Goal: Communication & Community: Answer question/provide support

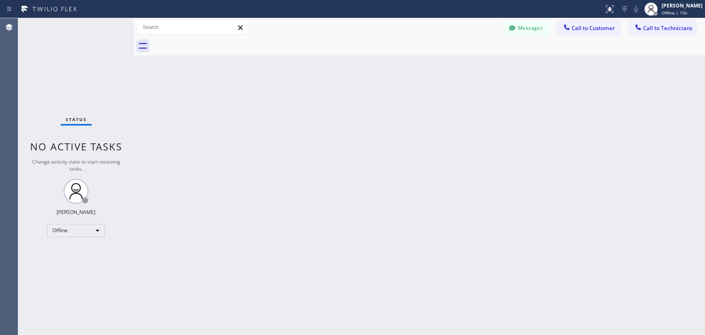
click at [499, 27] on div "Messages Call to Customer Call to Technicians Outbound call Location Search loc…" at bounding box center [419, 27] width 571 height 14
click at [509, 28] on icon at bounding box center [512, 28] width 8 height 8
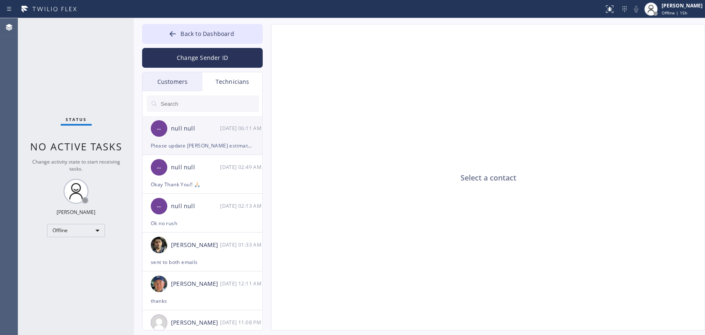
click at [183, 152] on li "-- null null 10/14 06:11 AM Please update Mr. Gandhi's estimate. Please update …" at bounding box center [202, 135] width 121 height 39
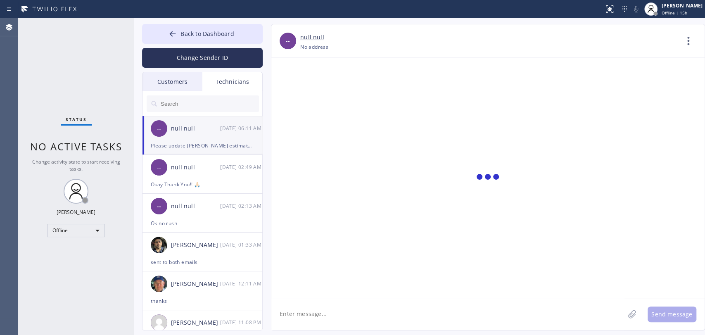
scroll to position [386, 0]
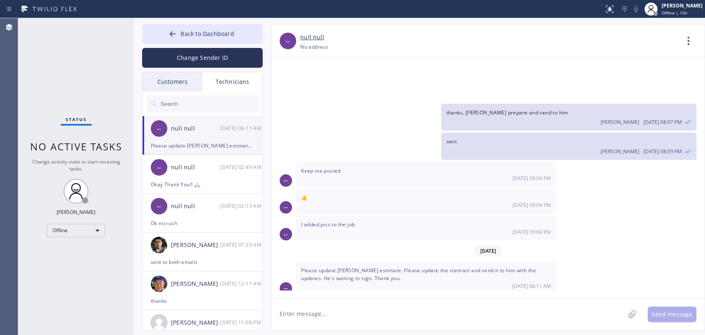
click at [469, 268] on div "Please update Mr. Gandhi's estimate. Please update the contract and send it to …" at bounding box center [426, 277] width 260 height 33
click at [347, 272] on span "Please update Mr. Gandhi's estimate. Please update the contract and send it to …" at bounding box center [418, 274] width 235 height 15
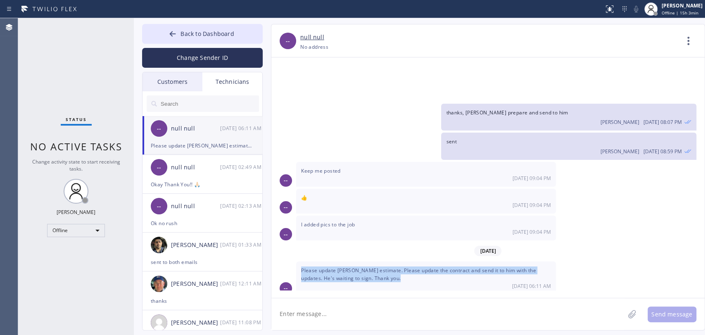
click at [347, 272] on span "Please update Mr. Gandhi's estimate. Please update the contract and send it to …" at bounding box center [418, 274] width 235 height 15
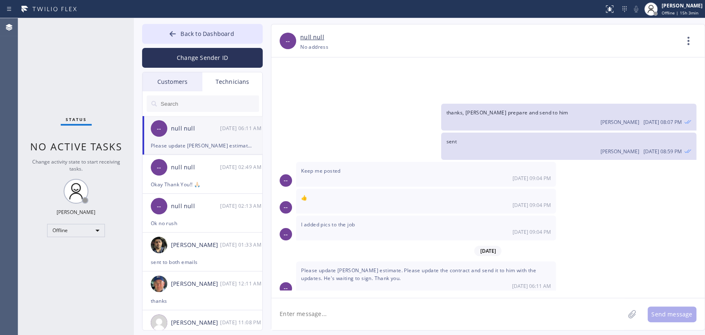
click at [77, 122] on span "Status" at bounding box center [76, 119] width 21 height 6
click at [88, 232] on div "Offline" at bounding box center [76, 230] width 58 height 13
click at [82, 252] on li "Available" at bounding box center [75, 251] width 56 height 10
click at [82, 252] on div "Status No active tasks Change activity state to start receiving tasks. Oleksiy …" at bounding box center [76, 176] width 116 height 317
drag, startPoint x: 342, startPoint y: 314, endPoint x: 342, endPoint y: 310, distance: 4.6
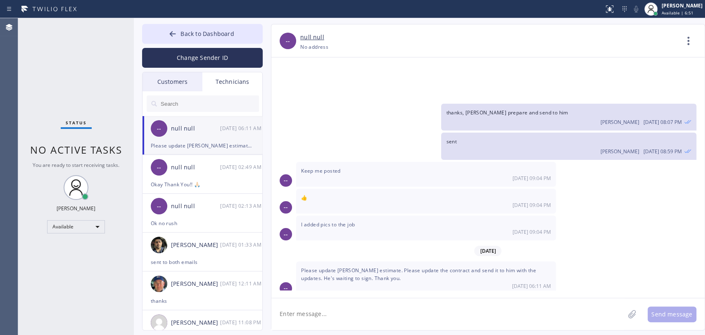
click at [342, 301] on textarea at bounding box center [447, 314] width 353 height 32
type textarea "Good morning! What has to be updated?"
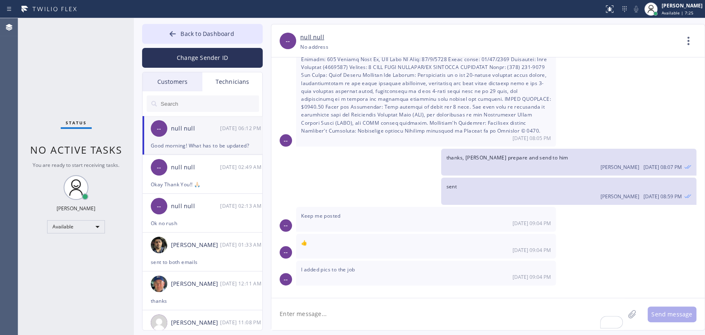
scroll to position [323, 0]
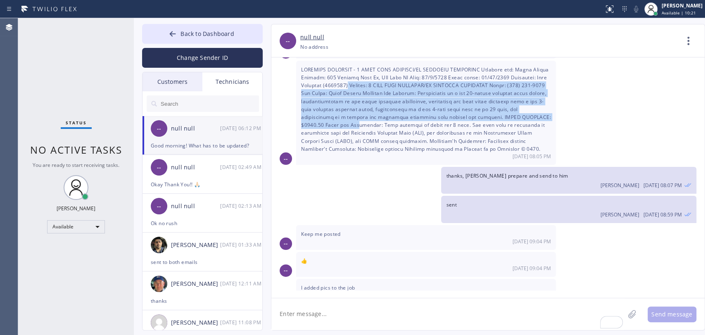
drag, startPoint x: 349, startPoint y: 82, endPoint x: 364, endPoint y: 127, distance: 47.1
click at [363, 126] on span at bounding box center [426, 109] width 250 height 86
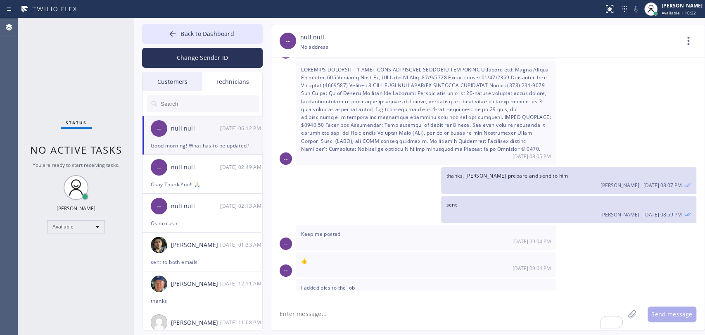
click at [364, 127] on span at bounding box center [426, 109] width 250 height 86
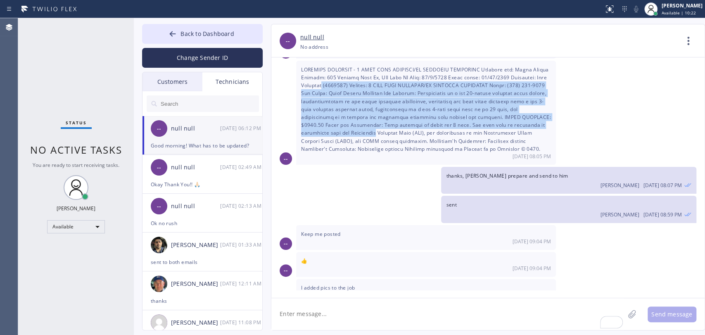
drag, startPoint x: 364, startPoint y: 127, endPoint x: 322, endPoint y: 81, distance: 62.0
click at [322, 81] on span at bounding box center [426, 109] width 250 height 86
drag, startPoint x: 321, startPoint y: 84, endPoint x: 345, endPoint y: 130, distance: 51.7
click at [345, 130] on span at bounding box center [426, 109] width 250 height 86
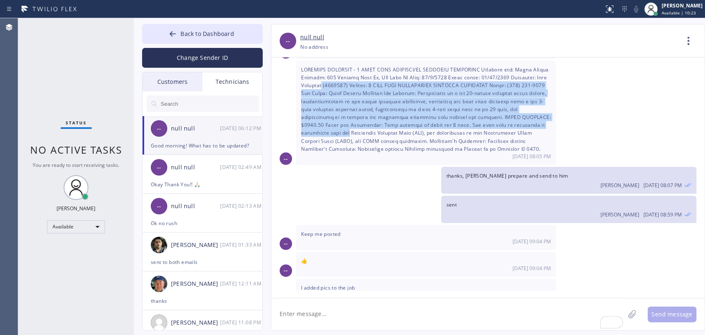
click at [346, 131] on span at bounding box center [426, 109] width 250 height 86
click at [327, 112] on span at bounding box center [426, 109] width 250 height 86
click at [326, 110] on span at bounding box center [426, 109] width 250 height 86
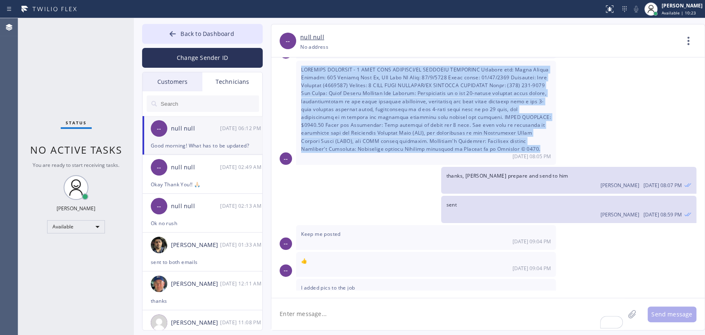
click at [326, 110] on span at bounding box center [426, 109] width 250 height 86
click at [324, 104] on span at bounding box center [426, 109] width 250 height 86
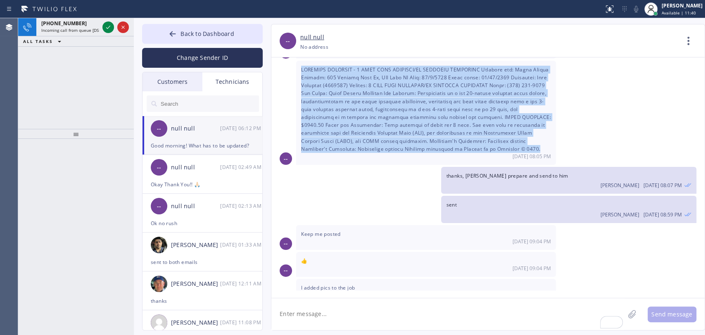
click at [65, 26] on span "+13236295082" at bounding box center [63, 23] width 45 height 7
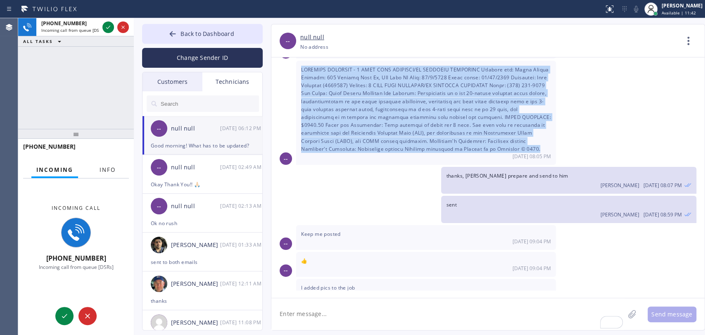
click at [107, 166] on span "Info" at bounding box center [108, 169] width 16 height 7
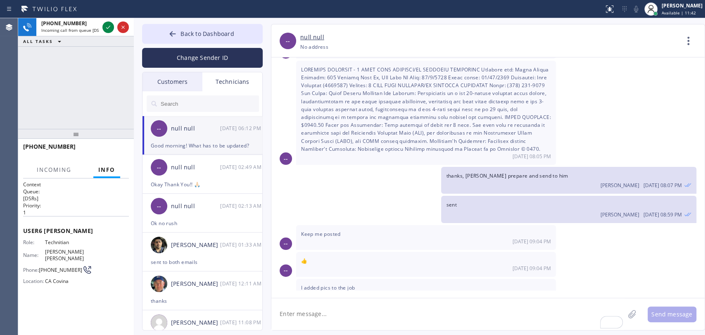
click at [97, 119] on div "+13236295082 Incoming call from queue [DSRs] ALL TASKS ALL TASKS ACTIVE TASKS T…" at bounding box center [76, 73] width 116 height 111
click at [56, 251] on span "Andres Jr Olguin" at bounding box center [65, 255] width 41 height 13
click at [51, 251] on span "Andres Jr Olguin" at bounding box center [65, 255] width 41 height 13
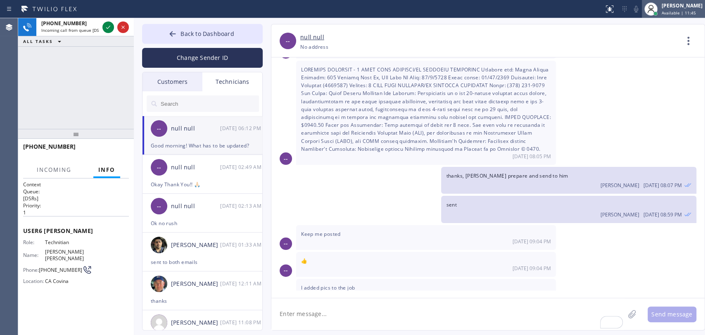
click at [634, 14] on span "Available | 11:45" at bounding box center [679, 13] width 34 height 6
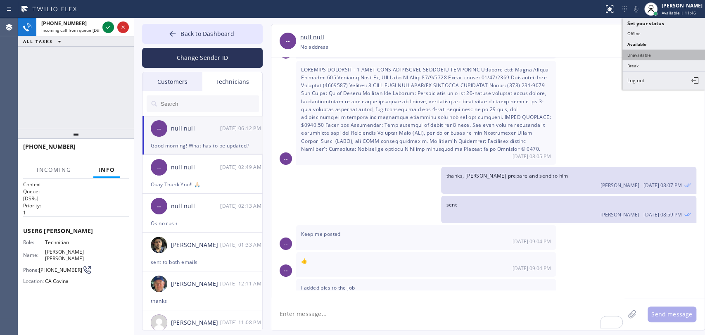
click at [634, 50] on button "Unavailable" at bounding box center [663, 55] width 83 height 11
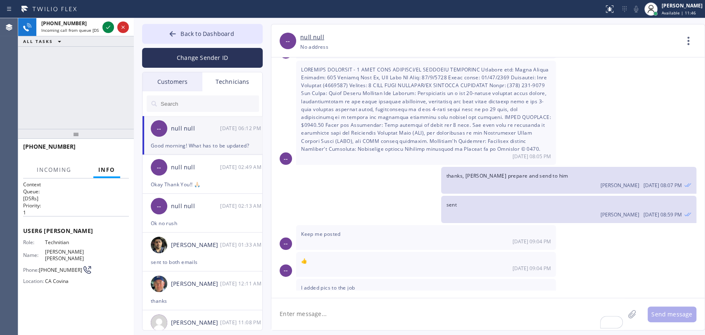
click at [546, 104] on div "10/13 08:05 PM" at bounding box center [426, 113] width 260 height 104
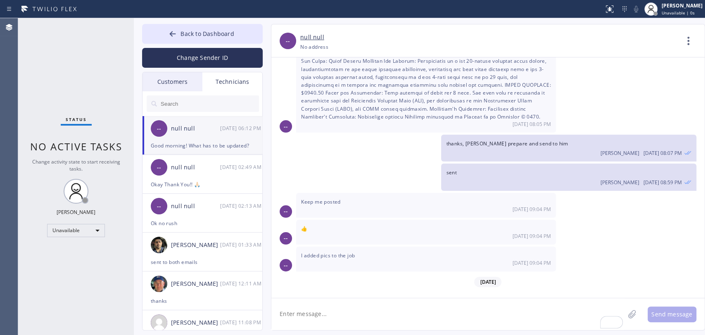
scroll to position [414, 0]
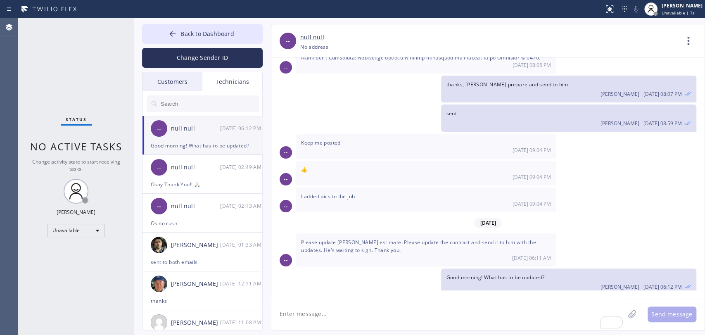
click at [312, 239] on span "Please update Mr. Gandhi's estimate. Please update the contract and send it to …" at bounding box center [418, 246] width 235 height 15
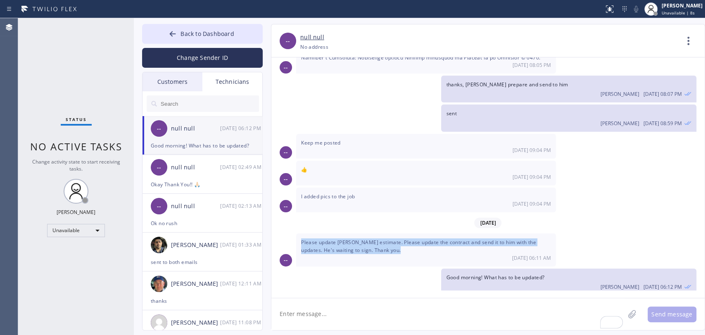
drag, startPoint x: 312, startPoint y: 234, endPoint x: 306, endPoint y: 235, distance: 5.4
click at [311, 239] on span "Please update Mr. Gandhi's estimate. Please update the contract and send it to …" at bounding box center [418, 246] width 235 height 15
click at [306, 239] on span "Please update Mr. Gandhi's estimate. Please update the contract and send it to …" at bounding box center [418, 246] width 235 height 15
click at [304, 239] on span "Please update Mr. Gandhi's estimate. Please update the contract and send it to …" at bounding box center [418, 246] width 235 height 15
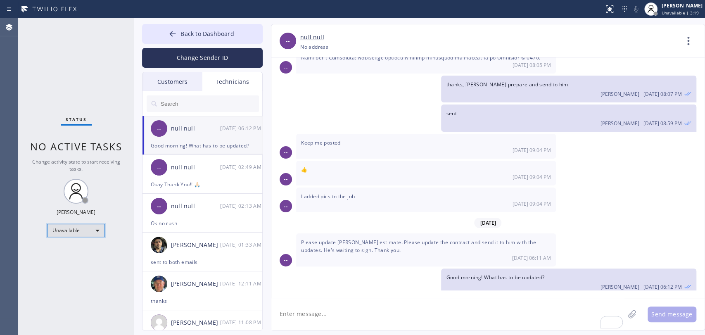
click at [87, 225] on div "Unavailable" at bounding box center [76, 230] width 58 height 13
click at [77, 246] on li "Available" at bounding box center [75, 251] width 56 height 10
click at [78, 253] on div "Status No active tasks Change activity state to start receiving tasks. Oleksiy …" at bounding box center [76, 176] width 116 height 317
click at [208, 106] on input "text" at bounding box center [209, 103] width 99 height 17
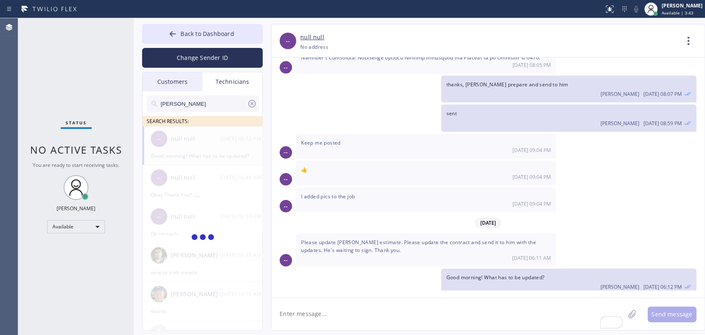
type input "Chris"
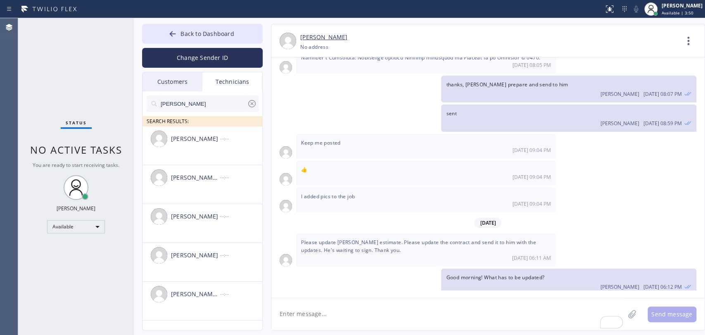
click at [311, 301] on textarea "To enrich screen reader interactions, please activate Accessibility in Grammarl…" at bounding box center [447, 314] width 353 height 32
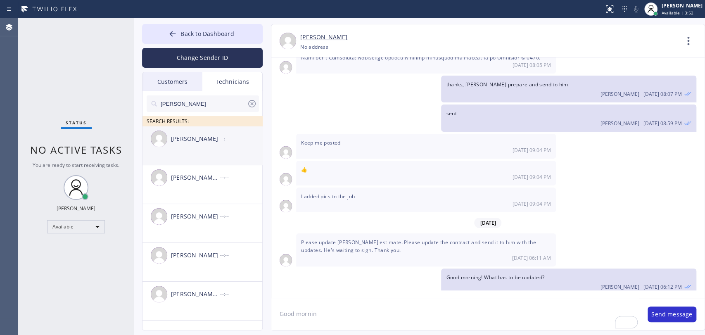
drag, startPoint x: 179, startPoint y: 147, endPoint x: 267, endPoint y: 232, distance: 122.4
click at [180, 147] on div "Christopher Gonzales --:--" at bounding box center [202, 138] width 121 height 25
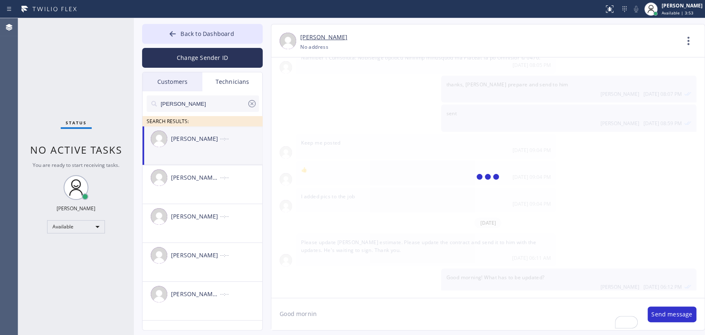
click at [312, 301] on textarea "Good mornin" at bounding box center [455, 314] width 368 height 32
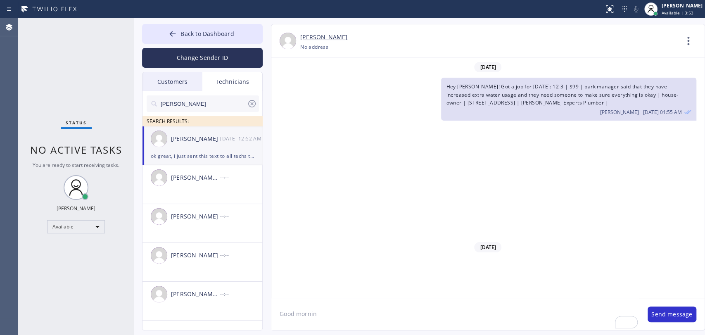
scroll to position [13505, 0]
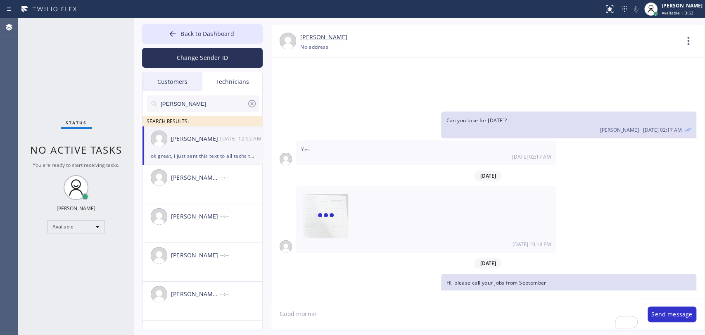
click at [342, 301] on textarea "Good mornin" at bounding box center [455, 314] width 368 height 32
paste textarea "3-6 free estimate install a garbage disposal already have it 18431 Stonegate La…"
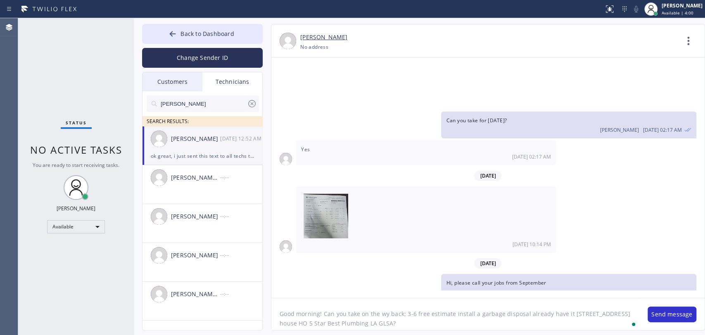
type textarea "Good morning! Can you take on the wy back: 3-6 free estimate install a garbage …"
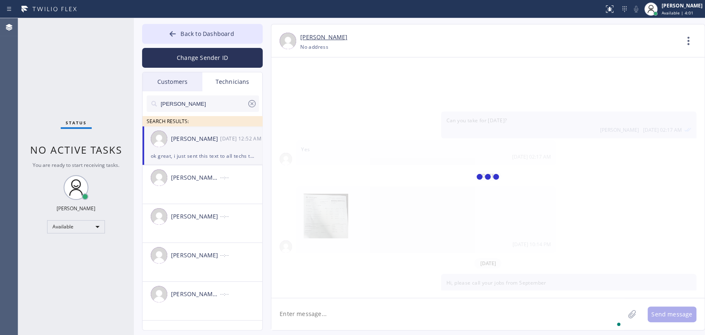
scroll to position [13569, 0]
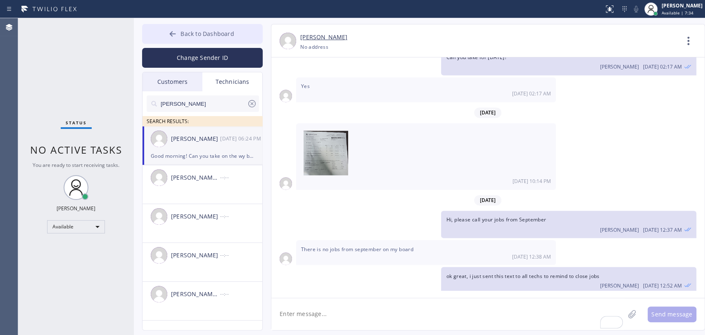
click at [219, 34] on span "Back to Dashboard" at bounding box center [206, 34] width 53 height 8
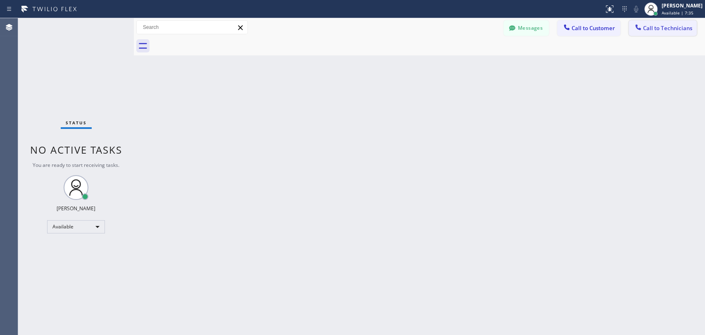
click at [634, 21] on button "Call to Technicians" at bounding box center [663, 28] width 68 height 16
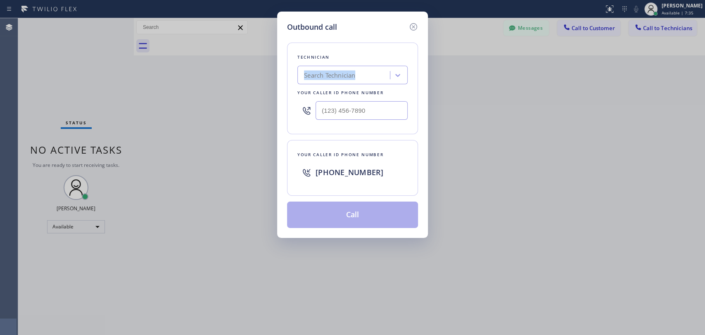
click at [334, 64] on div "Technician Search Technician Your caller id phone number" at bounding box center [352, 89] width 131 height 92
click at [315, 69] on div "Search Technician" at bounding box center [345, 75] width 90 height 14
type input "alex"
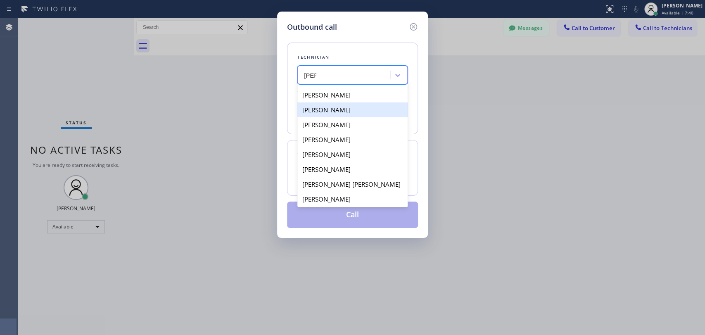
scroll to position [30, 0]
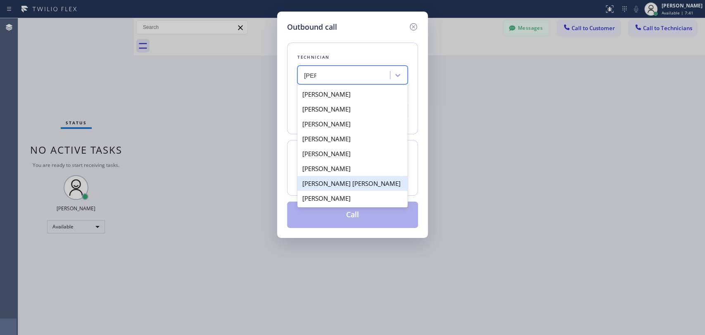
click at [341, 185] on div "Alex Giovanni Morales Espinosa" at bounding box center [352, 183] width 110 height 15
type input "(669) 234-2444"
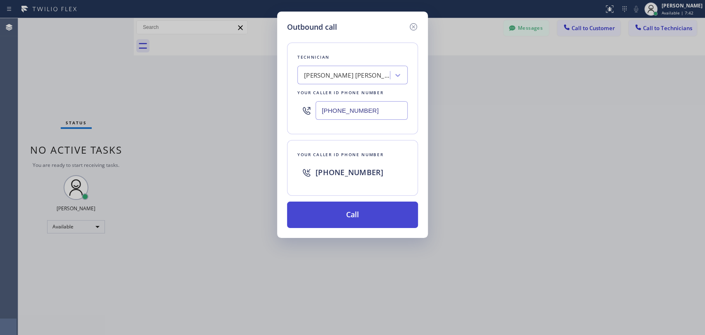
click at [354, 218] on button "Call" at bounding box center [352, 215] width 131 height 26
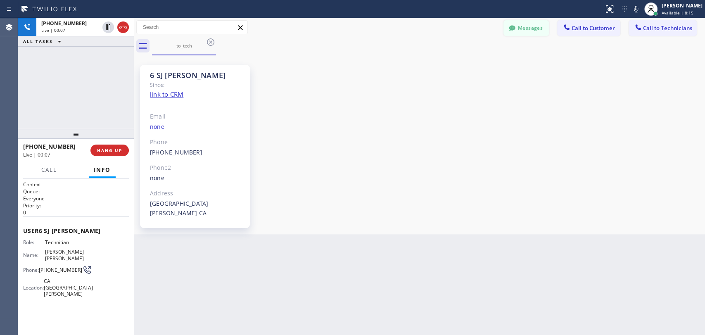
click at [512, 25] on icon at bounding box center [512, 27] width 6 height 5
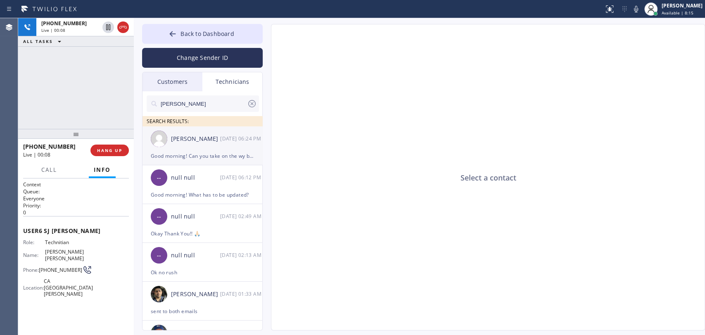
click at [176, 142] on div "[PERSON_NAME]" at bounding box center [195, 138] width 49 height 9
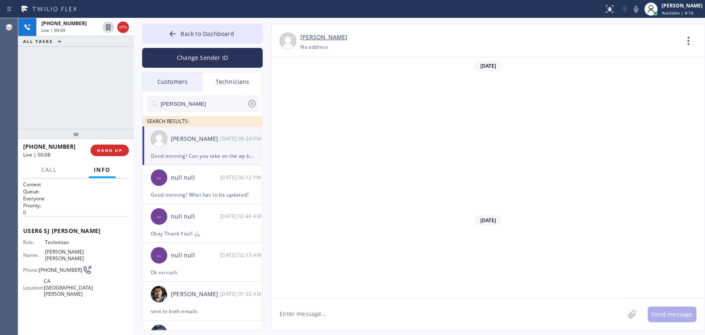
scroll to position [13569, 0]
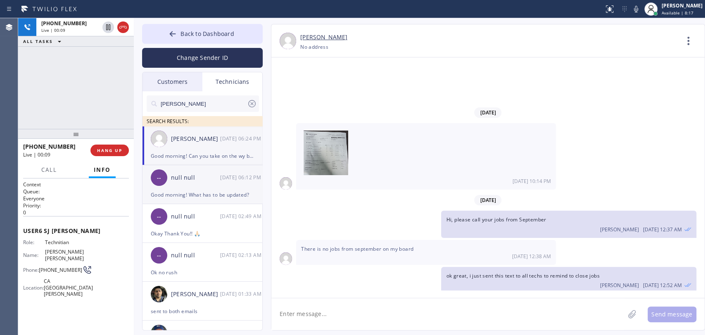
click at [208, 196] on div "Good morning! What has to be updated?" at bounding box center [202, 194] width 103 height 9
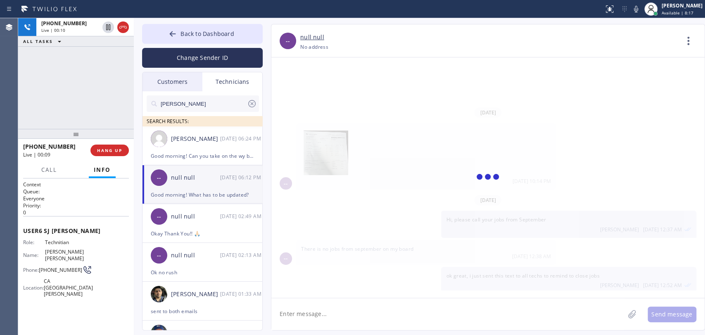
scroll to position [414, 0]
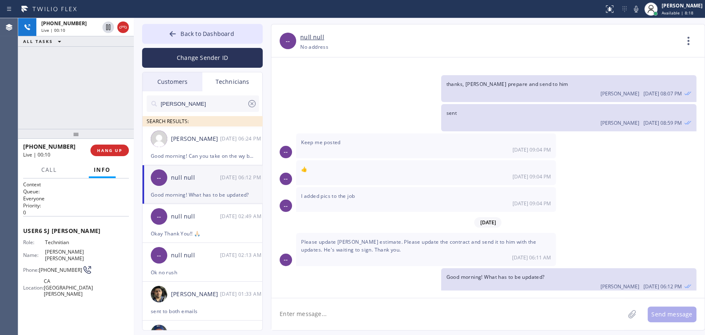
click at [358, 242] on span "Please update Mr. Gandhi's estimate. Please update the contract and send it to …" at bounding box center [418, 245] width 235 height 15
click at [358, 241] on span "Please update Mr. Gandhi's estimate. Please update the contract and send it to …" at bounding box center [418, 245] width 235 height 15
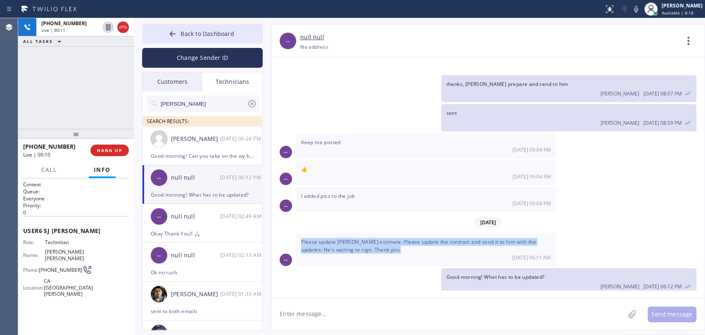
click at [358, 241] on span "Please update Mr. Gandhi's estimate. Please update the contract and send it to …" at bounding box center [418, 245] width 235 height 15
click at [362, 238] on span "Please update Mr. Gandhi's estimate. Please update the contract and send it to …" at bounding box center [418, 245] width 235 height 15
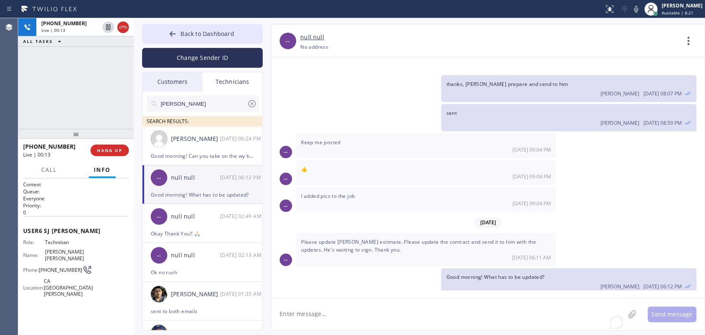
click at [309, 301] on textarea "To enrich screen reader interactions, please activate Accessibility in Grammarl…" at bounding box center [447, 314] width 353 height 32
type textarea "electrical contract -"
click at [228, 125] on div "SEARCH RESULTS:" at bounding box center [202, 121] width 121 height 10
click at [224, 142] on div "[DATE] 06:31 PM" at bounding box center [241, 138] width 43 height 9
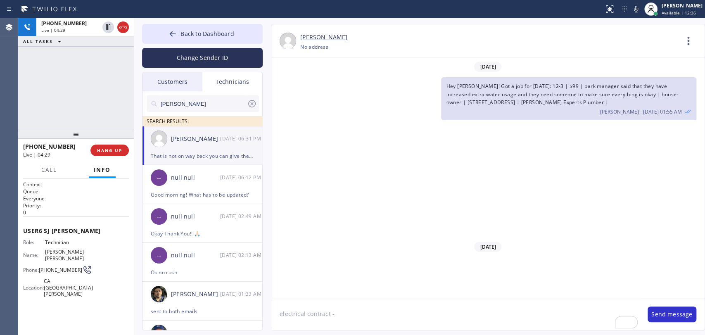
scroll to position [13595, 0]
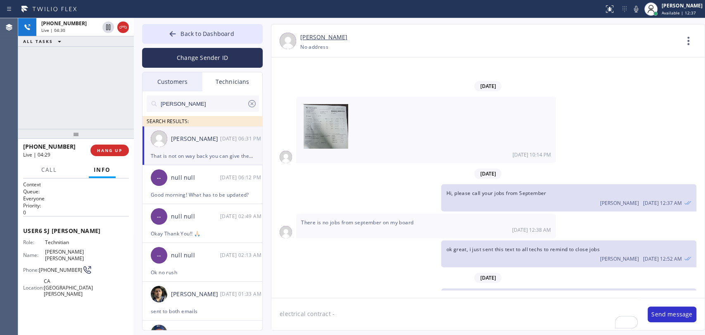
click at [362, 301] on span "That is not on way back you can give them price over phone 400" at bounding box center [379, 333] width 157 height 7
click at [360, 301] on span "That is not on way back you can give them price over phone 400" at bounding box center [379, 333] width 157 height 7
drag, startPoint x: 512, startPoint y: 245, endPoint x: 386, endPoint y: 265, distance: 128.3
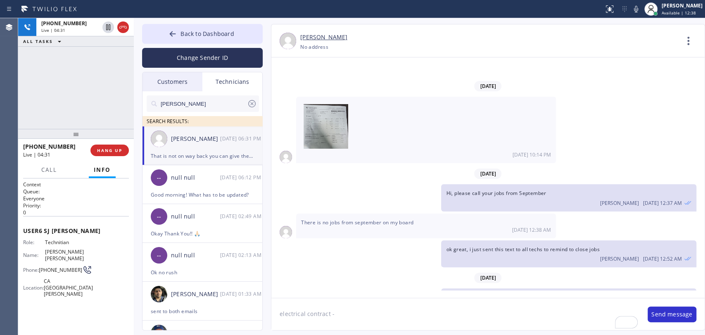
click at [410, 266] on div "04/11/2025 Hello Christopher! How are you? This is Alex from 5 Star Best Plumbi…" at bounding box center [487, 173] width 433 height 233
drag, startPoint x: 386, startPoint y: 265, endPoint x: 379, endPoint y: 267, distance: 7.4
click at [385, 301] on div "That is not on way back you can give them price over phone 400 10/14 06:31 PM" at bounding box center [426, 337] width 260 height 25
click at [420, 301] on span "That is not on way back you can give them price over phone 400" at bounding box center [379, 333] width 157 height 7
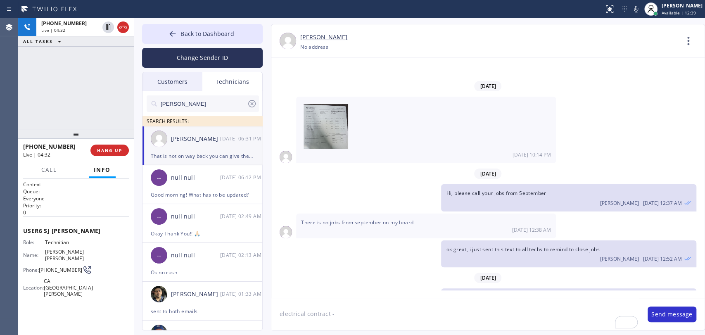
click at [420, 301] on span "That is not on way back you can give them price over phone 400" at bounding box center [379, 333] width 157 height 7
click at [426, 263] on div "04/11/2025 Hello Christopher! How are you? This is Alex from 5 Star Best Plumbi…" at bounding box center [487, 173] width 433 height 233
click at [339, 301] on textarea "electrical contract -" at bounding box center [455, 314] width 368 height 32
click at [344, 301] on textarea "electrical contract -" at bounding box center [455, 314] width 368 height 32
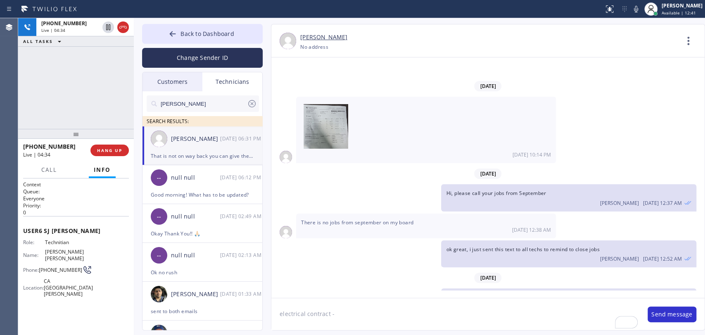
click at [344, 301] on textarea "electrical contract -" at bounding box center [455, 314] width 368 height 32
click at [121, 155] on button "HANG UP" at bounding box center [109, 151] width 38 height 12
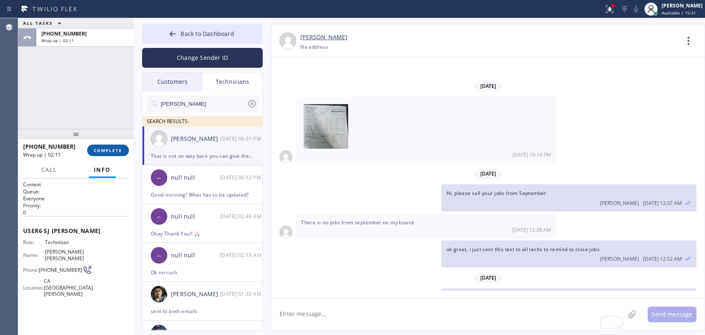
click at [109, 145] on button "COMPLETE" at bounding box center [108, 151] width 42 height 12
click at [99, 106] on div "ALL TASKS ALL TASKS ACTIVE TASKS TASKS IN WRAP UP +16692342444 Wrap up | 02:11" at bounding box center [76, 73] width 116 height 111
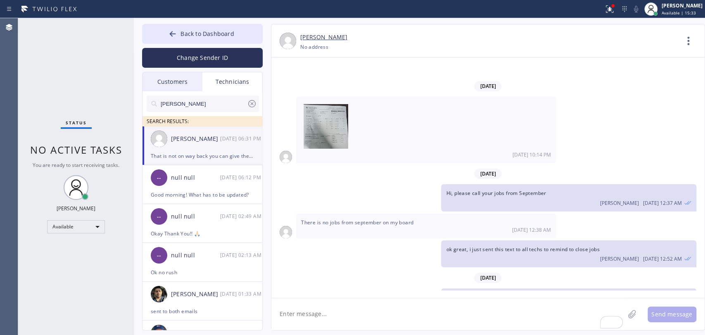
click at [337, 301] on textarea "To enrich screen reader interactions, please activate Accessibility in Grammarl…" at bounding box center [447, 314] width 353 height 32
click at [461, 297] on div "04/11/2025 Hello Christopher! How are you? This is Alex from 5 Star Best Plumbi…" at bounding box center [487, 177] width 433 height 240
click at [461, 298] on div "Send message" at bounding box center [487, 314] width 433 height 32
click at [459, 301] on textarea "To enrich screen reader interactions, please activate Accessibility in Grammarl…" at bounding box center [447, 314] width 353 height 32
click at [109, 104] on div "Status No active tasks You are ready to start receiving tasks. [PERSON_NAME] Av…" at bounding box center [76, 176] width 116 height 317
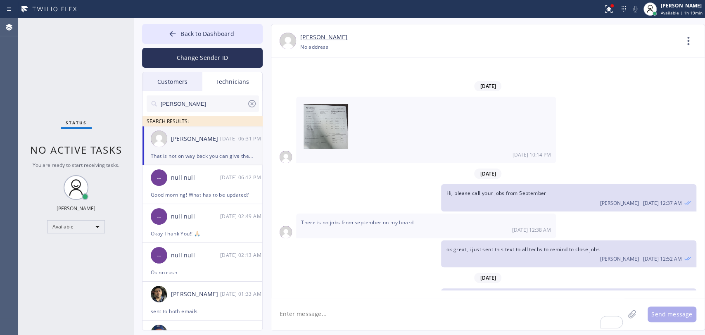
click at [317, 219] on span "There is no jobs from september on my board" at bounding box center [357, 222] width 112 height 7
drag, startPoint x: 317, startPoint y: 150, endPoint x: 320, endPoint y: 156, distance: 6.7
click at [317, 219] on span "There is no jobs from september on my board" at bounding box center [357, 222] width 112 height 7
click at [320, 219] on span "There is no jobs from september on my board" at bounding box center [357, 222] width 112 height 7
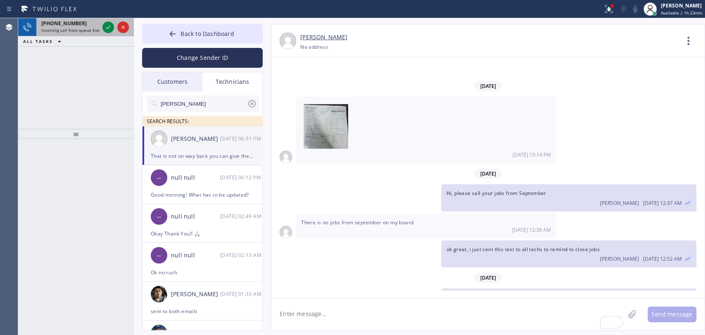
click at [50, 29] on span "Incoming call from queue Everybody" at bounding box center [76, 30] width 71 height 6
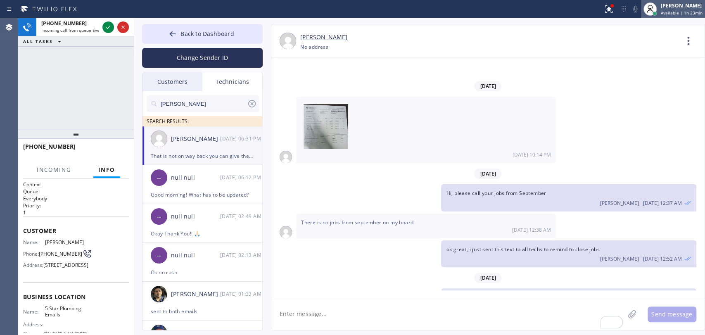
click at [634, 9] on div "Oleksiy Dmitriev Available | 1h 23min" at bounding box center [682, 9] width 46 height 14
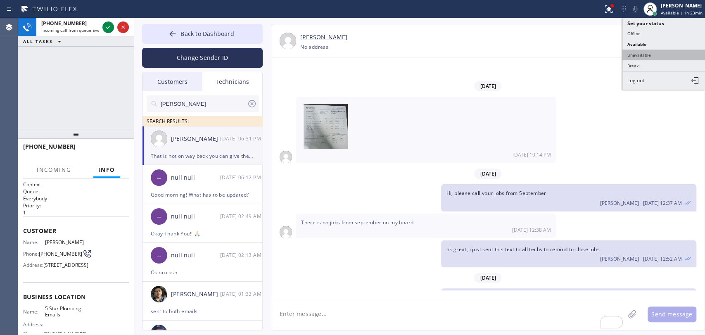
click at [634, 51] on button "Unavailable" at bounding box center [663, 55] width 83 height 11
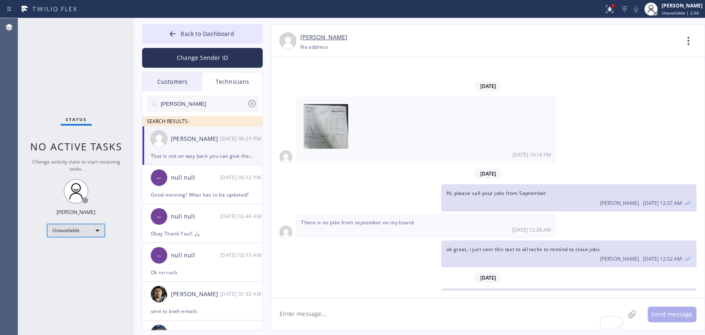
click at [80, 230] on div "Unavailable" at bounding box center [76, 230] width 58 height 13
click at [75, 249] on li "Available" at bounding box center [75, 251] width 56 height 10
click at [75, 249] on div "Status No active tasks Change activity state to start receiving tasks. Oleksiy …" at bounding box center [76, 176] width 116 height 317
click at [88, 163] on span "You are ready to start receiving tasks." at bounding box center [76, 164] width 87 height 7
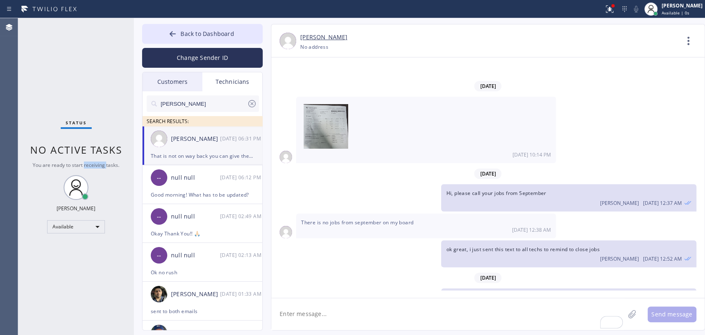
click at [88, 163] on span "You are ready to start receiving tasks." at bounding box center [76, 164] width 87 height 7
click at [87, 159] on div "Status No active tasks You are ready to start receiving tasks. [PERSON_NAME] Av…" at bounding box center [76, 176] width 116 height 317
drag, startPoint x: 83, startPoint y: 157, endPoint x: 71, endPoint y: 156, distance: 11.6
click at [71, 156] on div "Status No active tasks You are ready to start receiving tasks. [PERSON_NAME] Av…" at bounding box center [76, 176] width 116 height 317
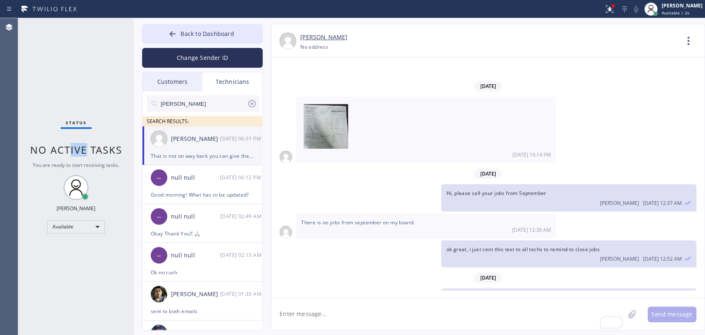
click at [84, 154] on span "No active tasks" at bounding box center [76, 150] width 92 height 14
click at [88, 154] on span "No active tasks" at bounding box center [76, 150] width 92 height 14
drag, startPoint x: 88, startPoint y: 154, endPoint x: 33, endPoint y: 152, distance: 54.6
click at [33, 152] on span "No active tasks" at bounding box center [76, 150] width 92 height 14
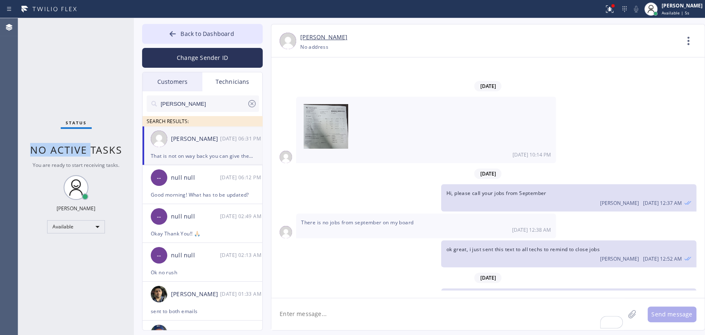
click at [46, 153] on span "No active tasks" at bounding box center [76, 150] width 92 height 14
click at [44, 153] on span "No active tasks" at bounding box center [76, 150] width 92 height 14
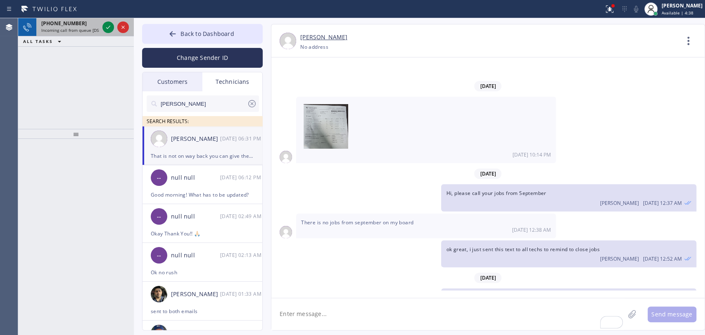
drag, startPoint x: 50, startPoint y: 39, endPoint x: 54, endPoint y: 28, distance: 11.9
click at [52, 34] on div "+18189154634 Incoming call from queue [DSRs] ALL TASKS ALL TASKS ACTIVE TASKS T…" at bounding box center [76, 32] width 116 height 28
click at [54, 28] on span "Incoming call from queue [DSRs]" at bounding box center [72, 30] width 63 height 6
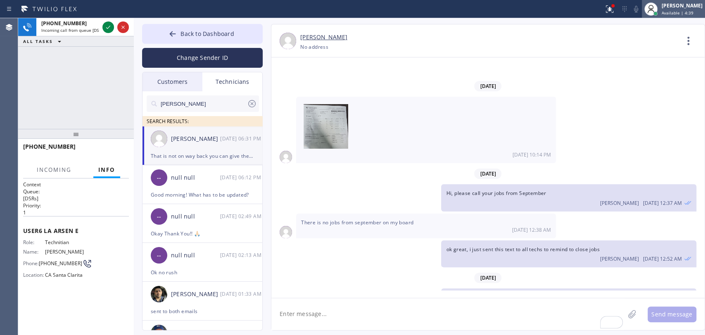
click at [634, 4] on div "[PERSON_NAME]" at bounding box center [682, 5] width 41 height 7
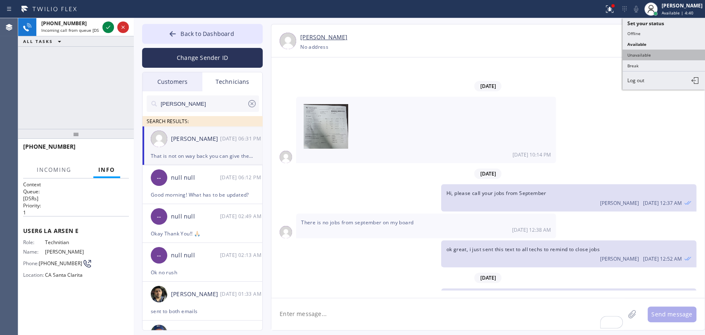
click at [634, 52] on button "Unavailable" at bounding box center [663, 55] width 83 height 11
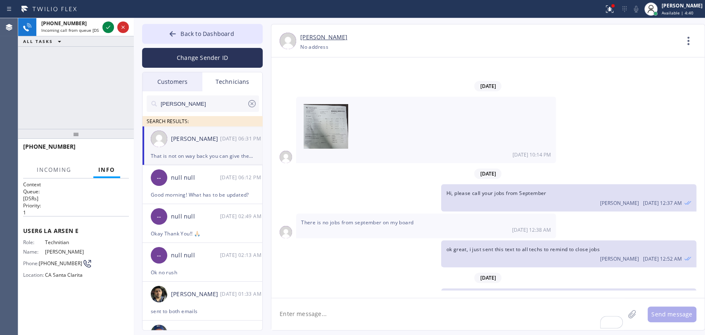
click at [211, 93] on div "Chris SEARCH RESULTS:" at bounding box center [202, 108] width 121 height 35
click at [208, 97] on input "Chris" at bounding box center [203, 103] width 87 height 17
click at [209, 96] on input "Chris" at bounding box center [203, 103] width 87 height 17
click at [209, 95] on input "Chris" at bounding box center [203, 103] width 87 height 17
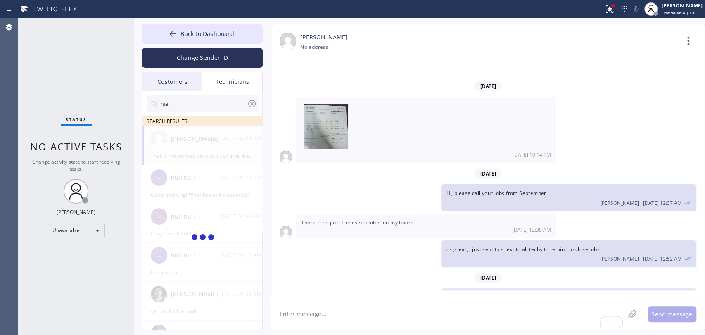
click at [195, 105] on input "rse" at bounding box center [203, 103] width 87 height 17
click at [195, 104] on input "rse" at bounding box center [203, 103] width 87 height 17
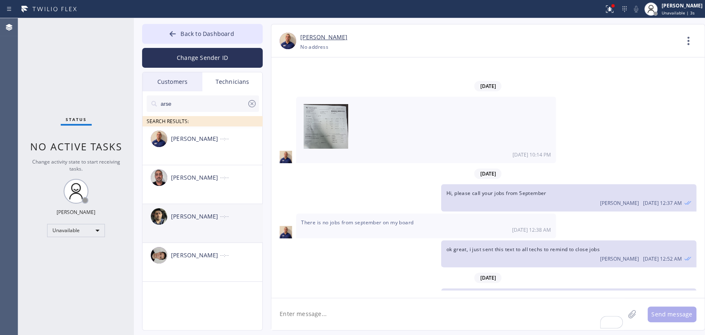
type input "arse"
click at [198, 228] on div "[PERSON_NAME] --:--" at bounding box center [202, 216] width 121 height 25
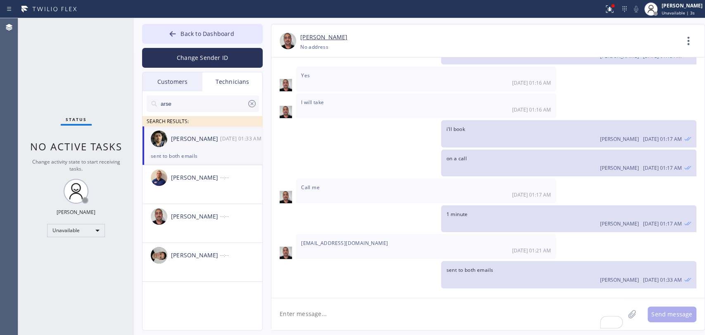
scroll to position [852, 0]
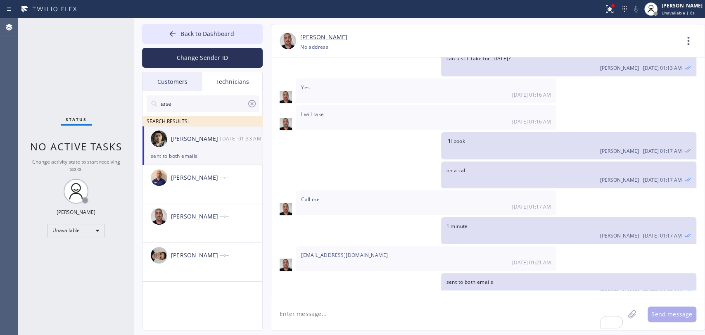
click at [634, 34] on icon at bounding box center [689, 41] width 20 height 20
click at [614, 75] on li "Call to Technician" at bounding box center [639, 84] width 120 height 21
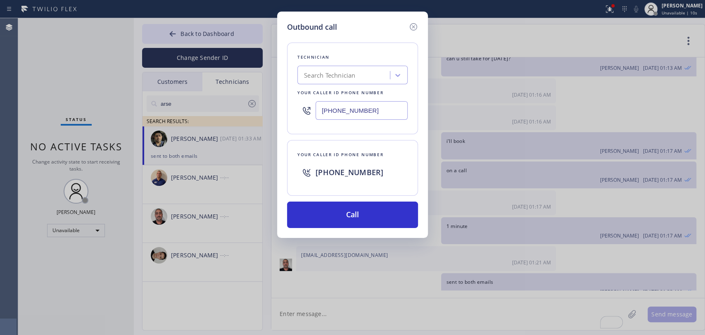
drag, startPoint x: 381, startPoint y: 113, endPoint x: 368, endPoint y: 92, distance: 24.9
click at [381, 112] on input "[PHONE_NUMBER]" at bounding box center [362, 110] width 92 height 19
click at [367, 87] on div "Technician Search Technician Your caller id phone number (818) 259-3468" at bounding box center [352, 89] width 131 height 92
click at [363, 76] on div "Search Technician" at bounding box center [345, 75] width 90 height 14
click at [349, 195] on div "Your caller id phone number +13236796146" at bounding box center [352, 168] width 131 height 56
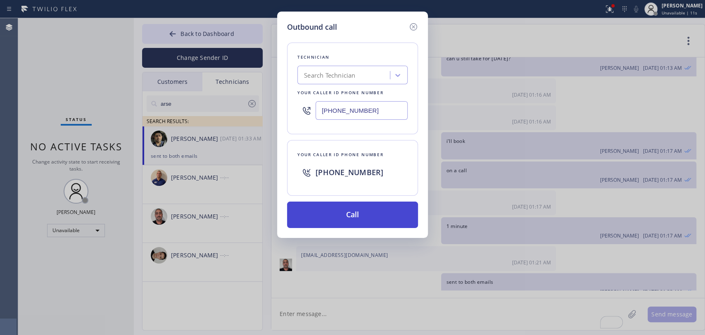
click at [354, 209] on button "Call" at bounding box center [352, 215] width 131 height 26
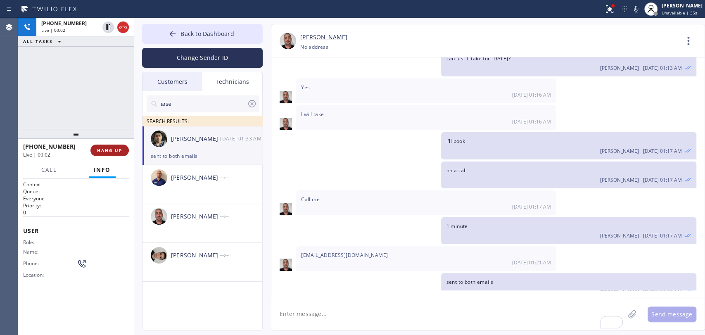
click at [105, 155] on button "HANG UP" at bounding box center [109, 151] width 38 height 12
click at [182, 28] on button "Back to Dashboard" at bounding box center [202, 34] width 121 height 20
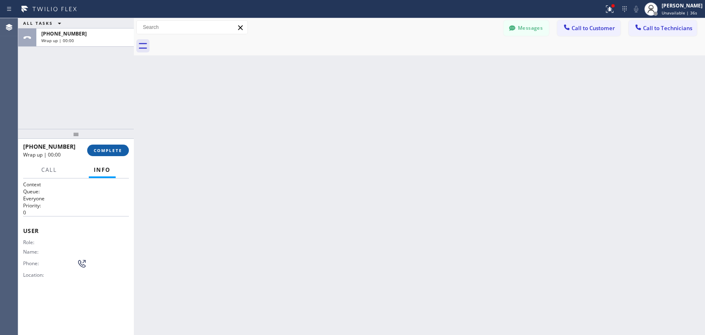
click at [112, 154] on button "COMPLETE" at bounding box center [108, 151] width 42 height 12
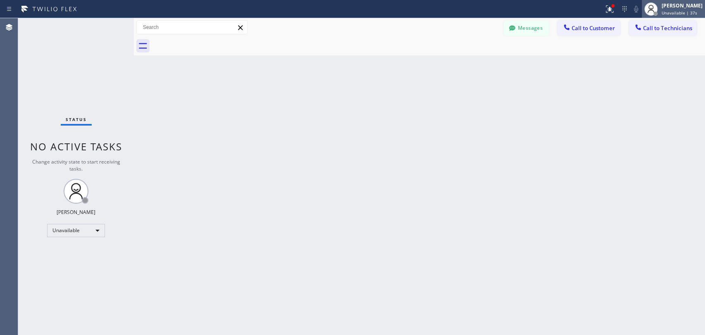
click at [634, 10] on span "Unavailable | 37s" at bounding box center [680, 13] width 36 height 6
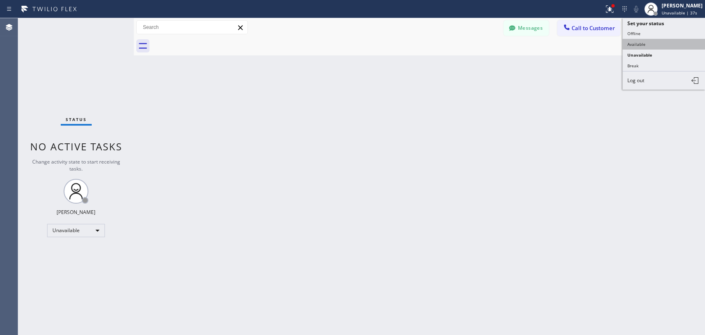
click at [634, 47] on button "Available" at bounding box center [663, 44] width 83 height 11
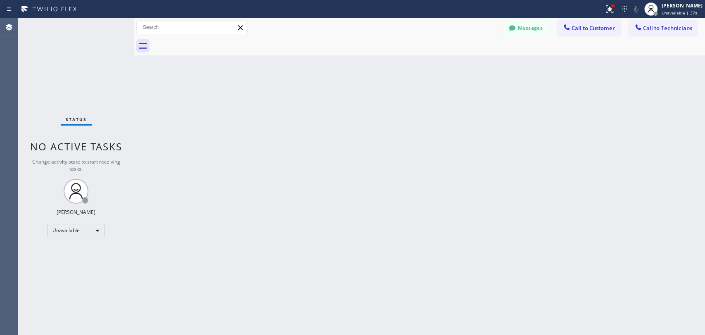
drag, startPoint x: 654, startPoint y: 47, endPoint x: 660, endPoint y: 37, distance: 11.3
click at [634, 47] on div at bounding box center [428, 46] width 553 height 19
click at [634, 26] on span "Call to Technicians" at bounding box center [667, 27] width 49 height 7
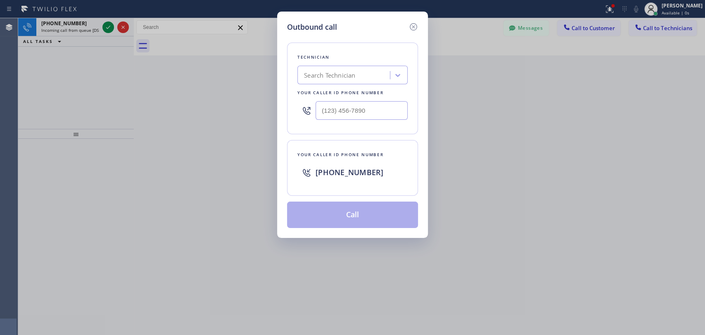
click at [350, 74] on div "Search Technician" at bounding box center [329, 75] width 51 height 9
click at [418, 21] on div "Outbound call Technician option Alex Giovanni Morales Espinosa, selected. 0 res…" at bounding box center [352, 125] width 151 height 226
click at [414, 24] on icon at bounding box center [413, 27] width 10 height 10
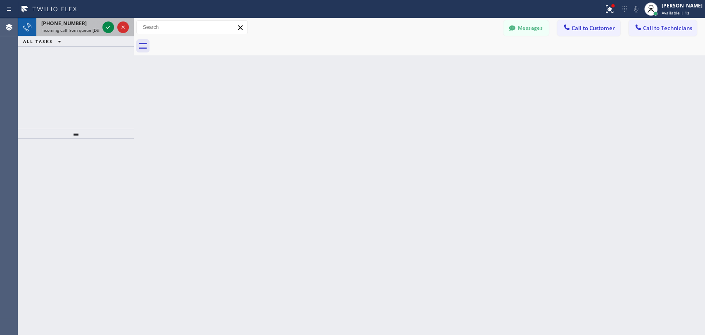
drag, startPoint x: 64, startPoint y: 21, endPoint x: 70, endPoint y: 21, distance: 6.2
click at [65, 21] on span "[PHONE_NUMBER]" at bounding box center [63, 23] width 45 height 7
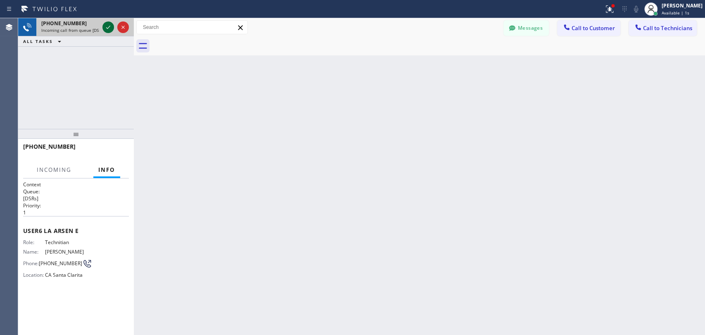
click at [109, 26] on icon at bounding box center [108, 27] width 10 height 10
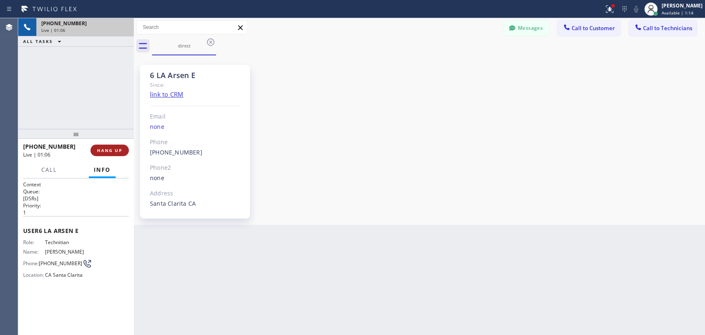
click at [117, 151] on span "HANG UP" at bounding box center [109, 150] width 25 height 6
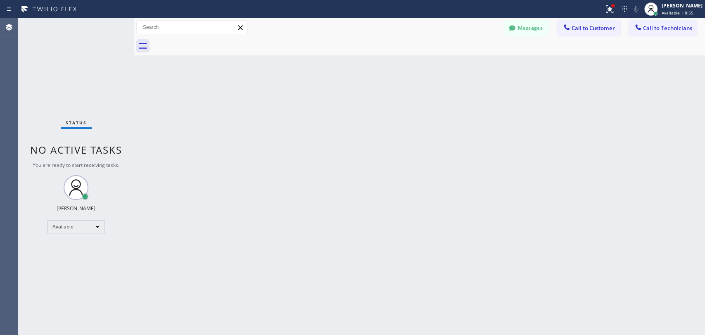
click at [634, 23] on icon at bounding box center [638, 27] width 8 height 8
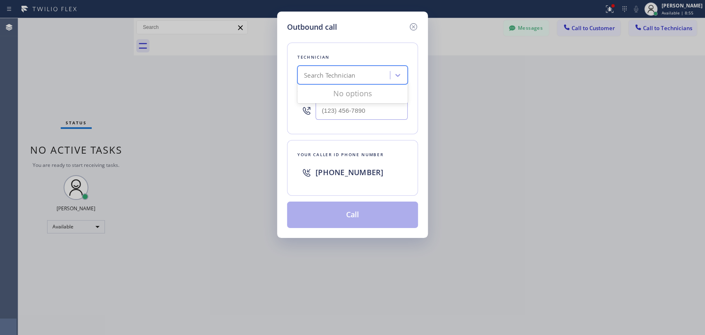
click at [338, 71] on div "Search Technician" at bounding box center [329, 75] width 51 height 9
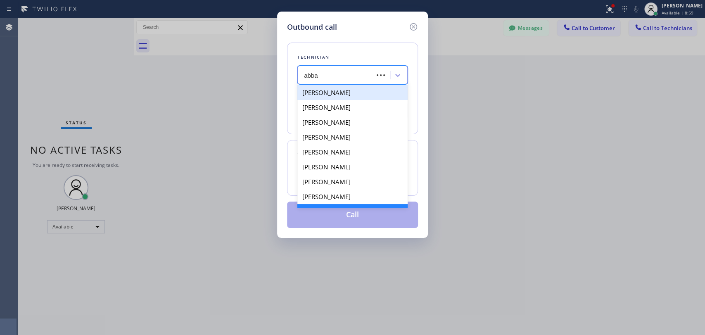
type input "abbas"
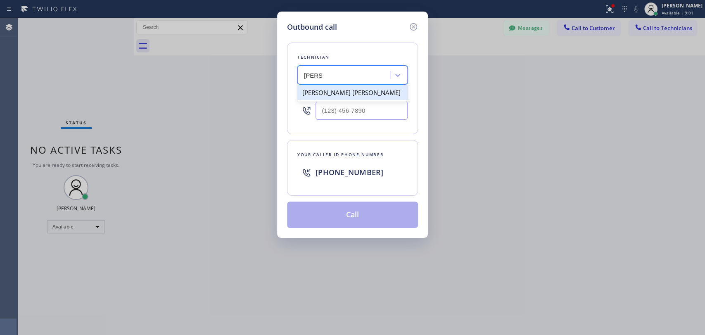
click at [323, 93] on div "Hussein Mahmoud Fangary Abbas" at bounding box center [352, 92] width 110 height 15
type input "(209) 693-0407"
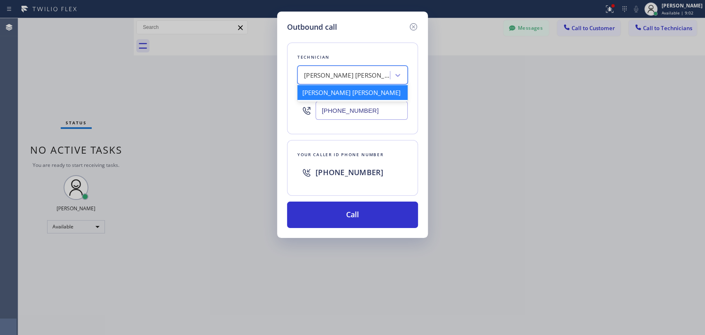
click at [357, 72] on div "Hussein Mahmoud Fangary Abbas" at bounding box center [347, 75] width 87 height 9
click at [346, 112] on input "(209) 693-0407" at bounding box center [362, 110] width 92 height 19
click at [415, 24] on icon at bounding box center [413, 26] width 7 height 7
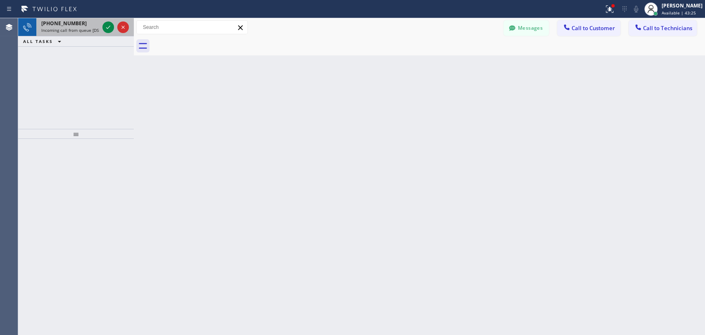
click at [66, 27] on span "Incoming call from queue [DSRs]" at bounding box center [72, 30] width 63 height 6
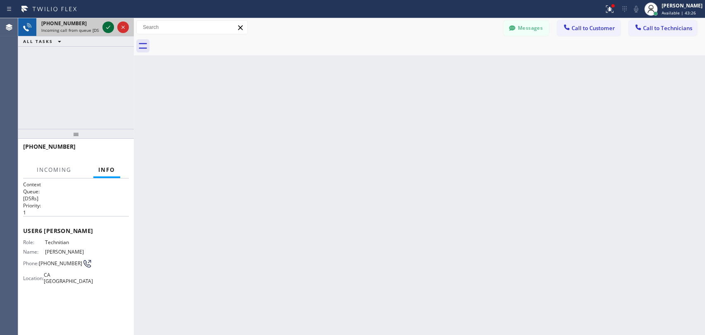
click at [108, 30] on icon at bounding box center [108, 27] width 10 height 10
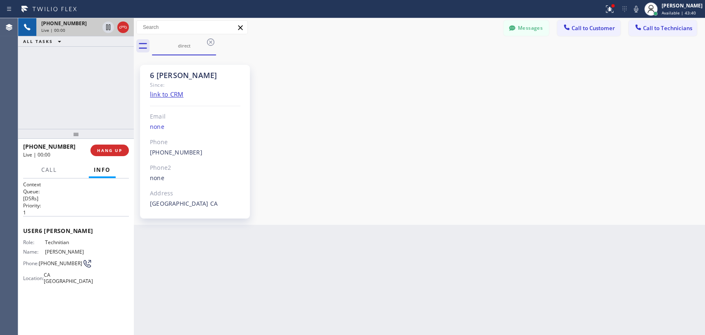
scroll to position [13595, 0]
click at [112, 147] on span "HANG UP" at bounding box center [109, 150] width 25 height 6
click at [112, 153] on span "HANG UP" at bounding box center [109, 150] width 25 height 6
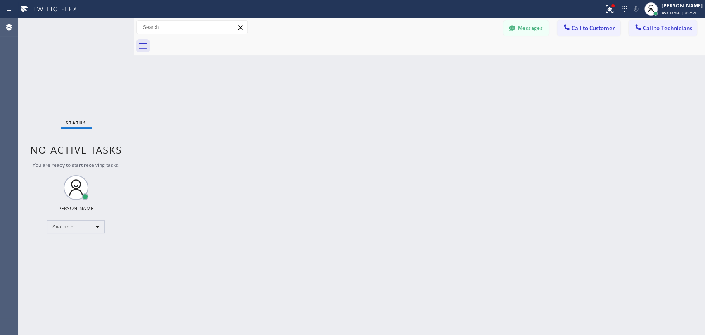
click at [589, 31] on span "Call to Customer" at bounding box center [593, 27] width 43 height 7
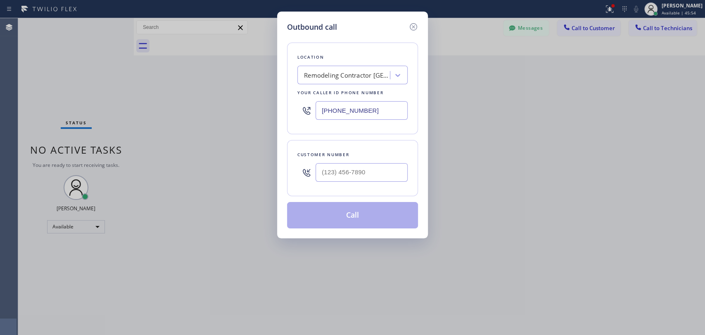
click at [417, 62] on div "Location Remodeling Contractor Santa Monica Your caller id phone number (424) 3…" at bounding box center [352, 89] width 131 height 92
click at [383, 72] on div "Remodeling Contractor Santa Monica" at bounding box center [347, 75] width 87 height 9
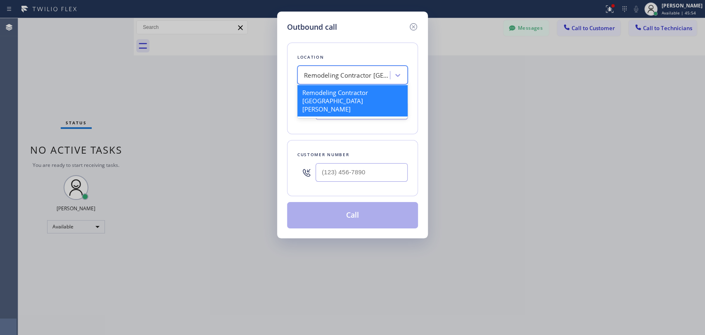
paste input "Better Sewer Maintenance"
type input "Better Sewer Maintenance"
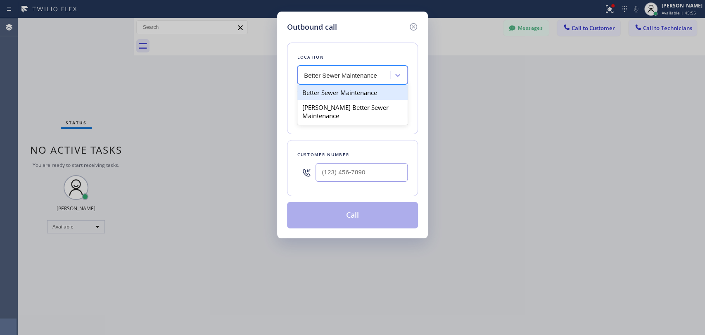
click at [335, 93] on div "Better Sewer Maintenance" at bounding box center [352, 92] width 110 height 15
type input "[PHONE_NUMBER]"
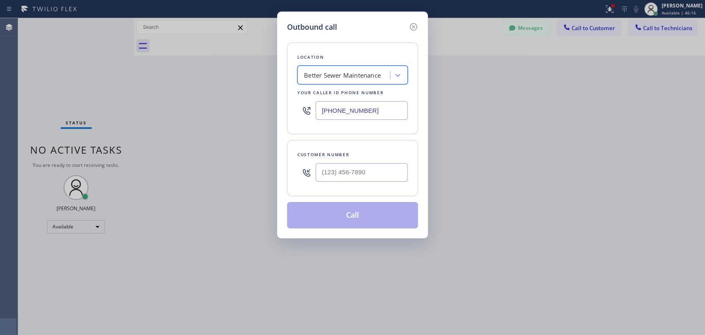
click at [327, 184] on div at bounding box center [362, 172] width 92 height 27
click at [327, 179] on input "(___) ___-____" at bounding box center [362, 172] width 92 height 19
paste input "714) 856-0502"
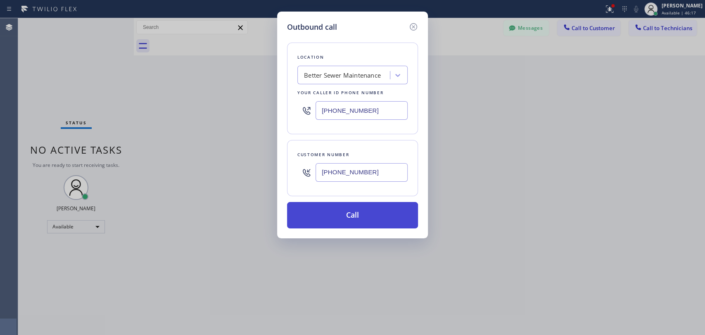
type input "[PHONE_NUMBER]"
click at [334, 211] on button "Call" at bounding box center [352, 215] width 131 height 26
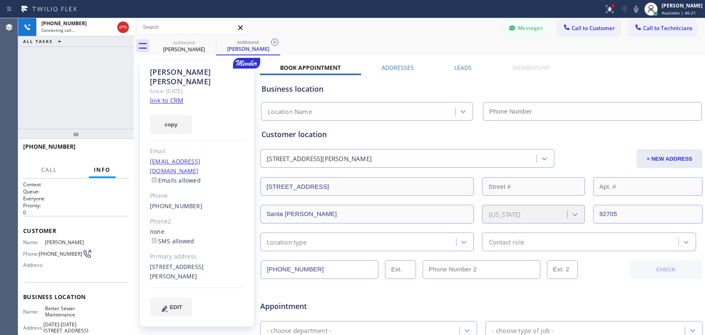
type input "[PHONE_NUMBER]"
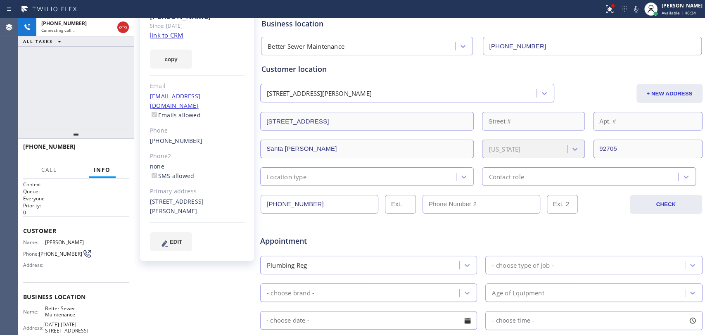
scroll to position [229, 0]
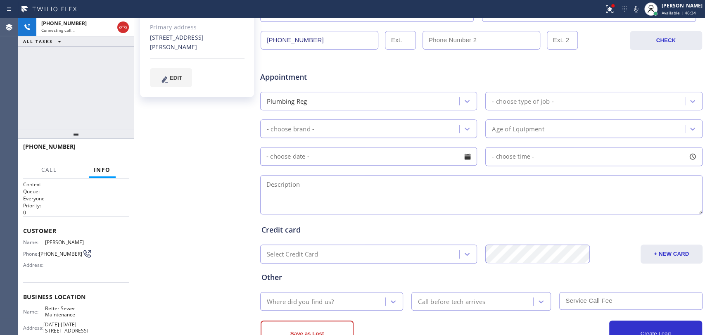
click at [313, 195] on textarea at bounding box center [481, 194] width 442 height 39
type textarea "н"
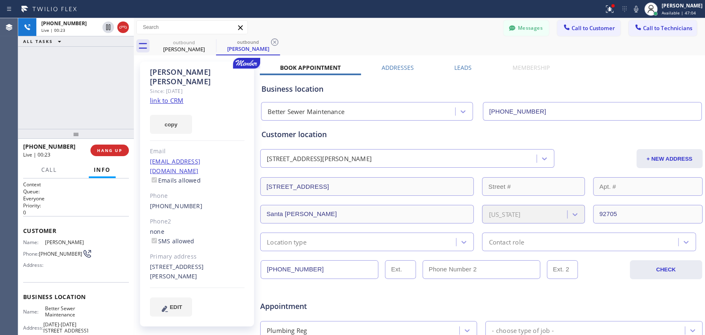
type textarea "our tech [PERSON_NAME] called you but you told him"
click at [117, 148] on span "HANG UP" at bounding box center [109, 150] width 25 height 6
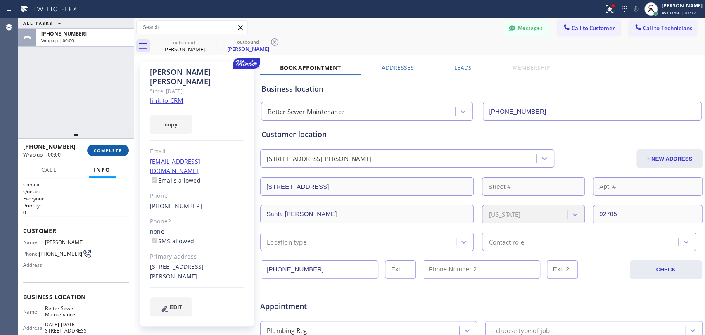
click at [109, 150] on span "COMPLETE" at bounding box center [108, 150] width 28 height 6
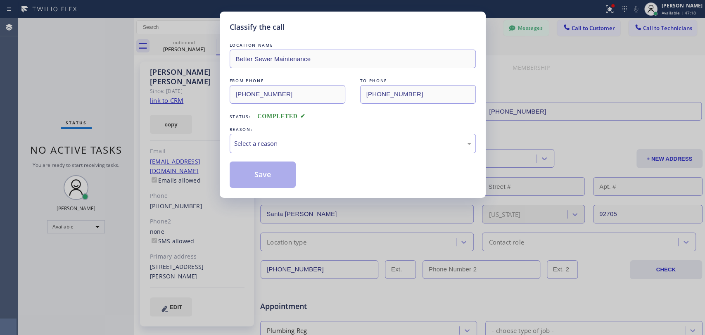
click at [287, 131] on div "REASON:" at bounding box center [353, 129] width 246 height 9
click at [285, 145] on div "Select a reason" at bounding box center [352, 143] width 237 height 9
click at [272, 183] on button "Save" at bounding box center [263, 174] width 66 height 26
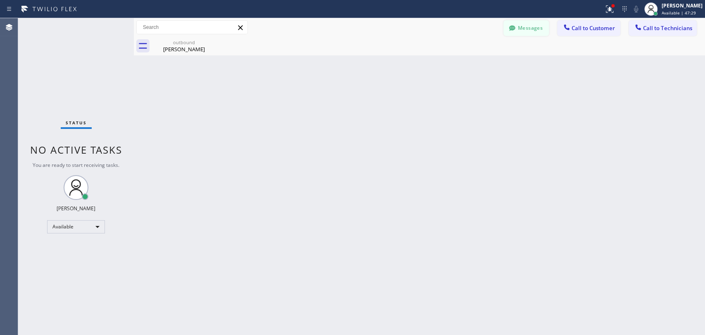
click at [519, 26] on button "Messages" at bounding box center [525, 28] width 45 height 16
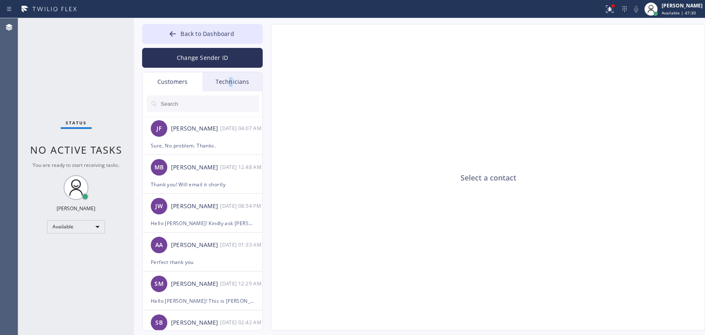
click at [231, 80] on div "Technicians" at bounding box center [232, 81] width 60 height 19
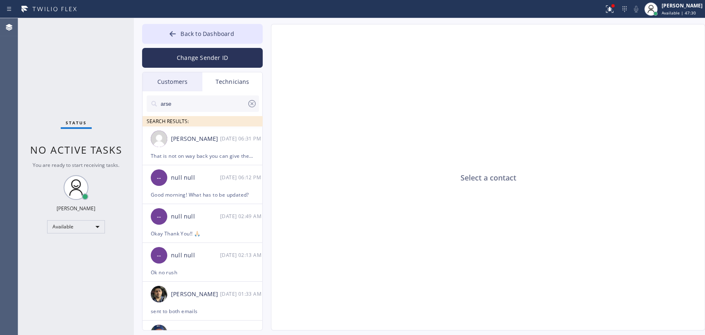
click at [206, 106] on input "arse" at bounding box center [203, 103] width 87 height 17
click at [198, 137] on div "[PERSON_NAME]" at bounding box center [195, 138] width 49 height 9
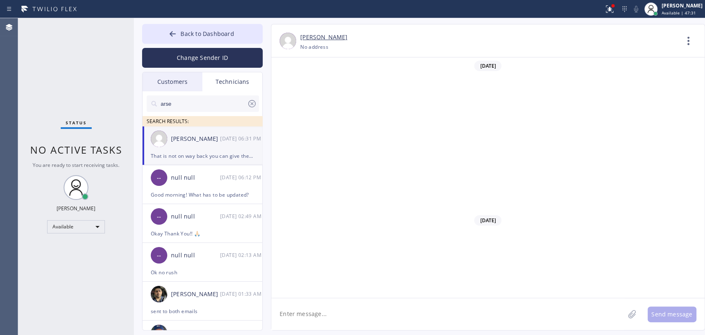
scroll to position [13595, 0]
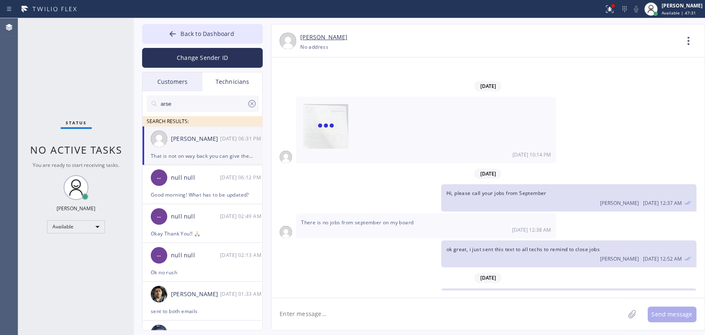
click at [323, 307] on textarea at bounding box center [447, 314] width 353 height 32
click at [323, 307] on textarea "To enrich screen reader interactions, please activate Accessibility in Grammarl…" at bounding box center [447, 314] width 353 height 32
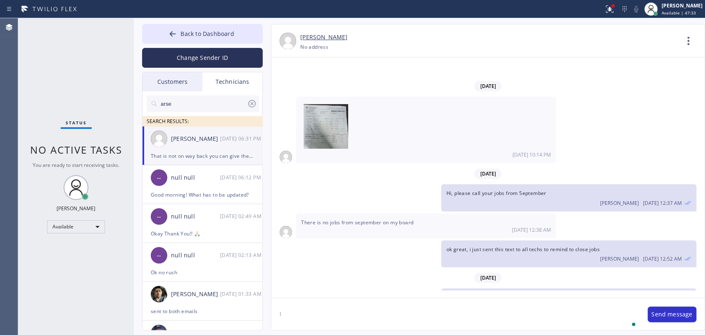
type textarea "I"
type textarea "Left her a vm"
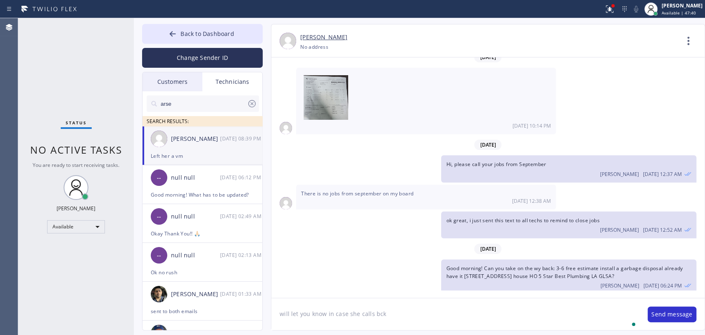
type textarea "will let you know in case she calls bck"
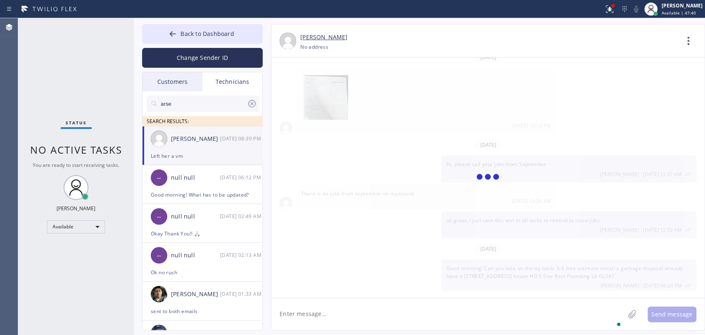
scroll to position [13652, 0]
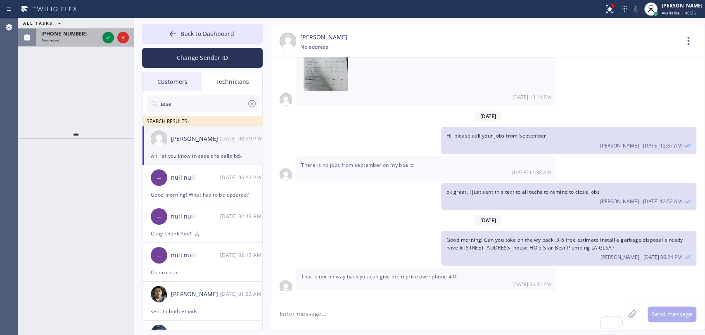
click at [61, 44] on div "[PHONE_NUMBER] Reserved" at bounding box center [68, 37] width 64 height 18
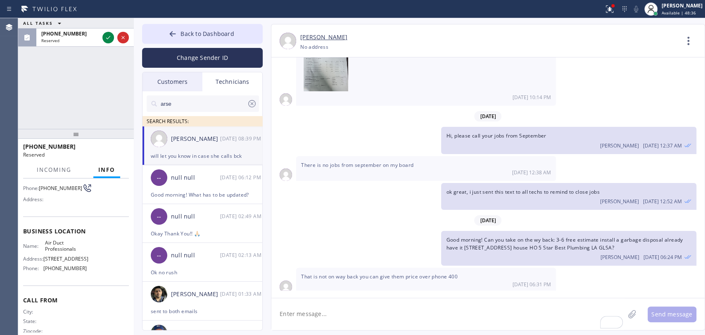
scroll to position [95, 0]
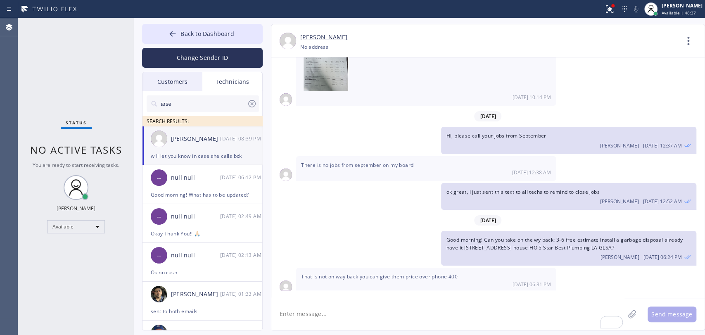
click at [95, 100] on div "Status No active tasks You are ready to start receiving tasks. [PERSON_NAME] Av…" at bounding box center [76, 176] width 116 height 317
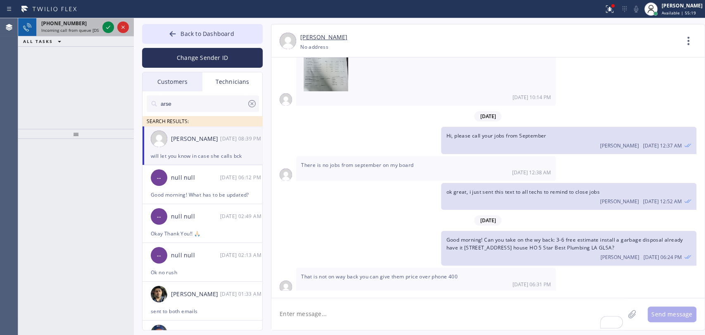
click at [61, 24] on span "[PHONE_NUMBER]" at bounding box center [63, 23] width 45 height 7
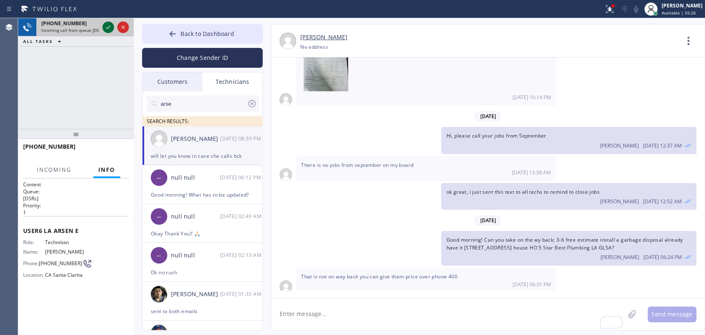
click at [105, 26] on icon at bounding box center [108, 27] width 10 height 10
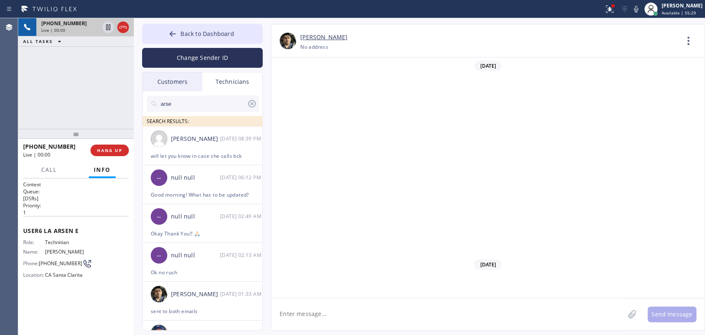
scroll to position [852, 0]
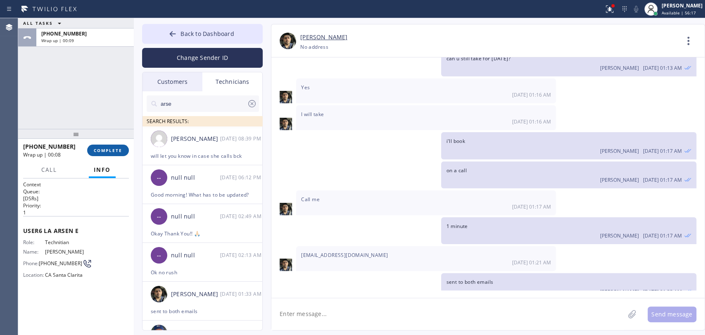
click at [111, 147] on span "COMPLETE" at bounding box center [108, 150] width 28 height 6
click at [106, 123] on div "ALL TASKS ALL TASKS ACTIVE TASKS TASKS IN WRAP UP [PHONE_NUMBER] Wrap up | 00:09" at bounding box center [76, 73] width 116 height 111
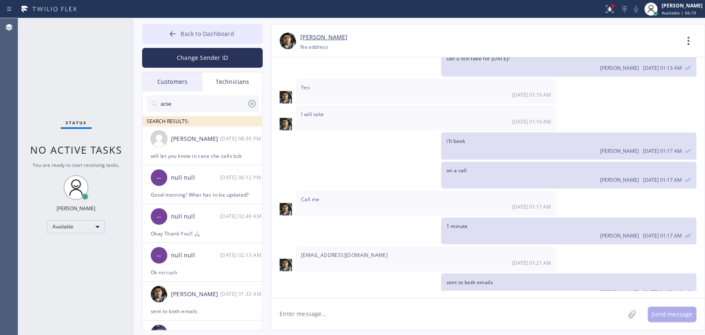
click at [221, 33] on span "Back to Dashboard" at bounding box center [206, 34] width 53 height 8
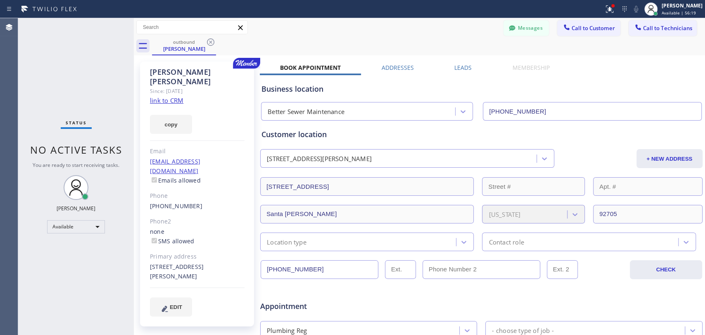
click at [578, 22] on button "Call to Customer" at bounding box center [588, 28] width 63 height 16
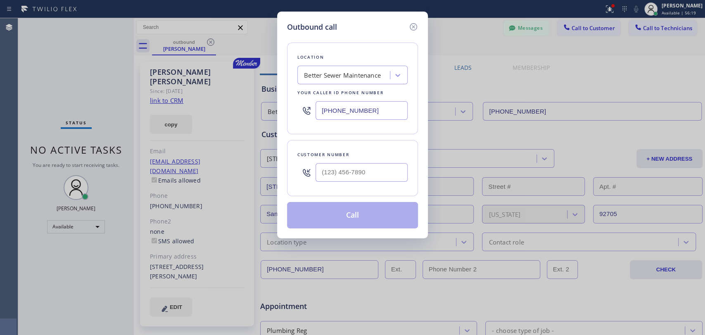
click at [419, 118] on div "Outbound call Location Better Sewer Maintenance Your caller id phone number [PH…" at bounding box center [352, 125] width 151 height 227
click at [370, 150] on div "Customer number" at bounding box center [352, 168] width 131 height 56
click at [359, 178] on input "(___) ___-____" at bounding box center [362, 172] width 92 height 19
paste input "626) 429-359"
click at [364, 166] on input "(626) 429-359_" at bounding box center [362, 172] width 92 height 19
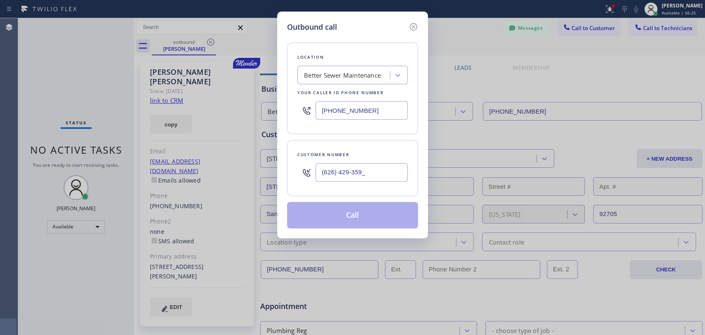
click at [364, 166] on input "(626) 429-359_" at bounding box center [362, 172] width 92 height 19
paste input "5"
type input "[PHONE_NUMBER]"
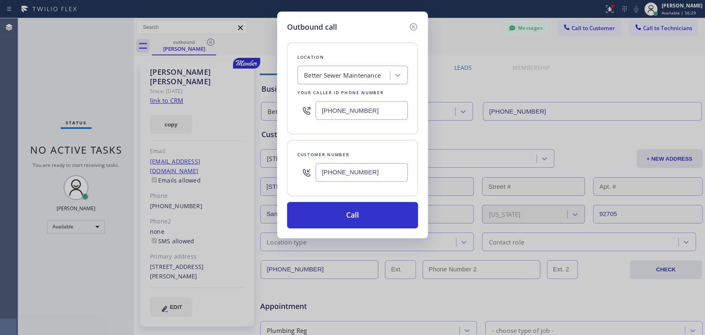
click at [334, 63] on div "Location Better Sewer Maintenance Your caller id phone number [PHONE_NUMBER]" at bounding box center [352, 89] width 131 height 92
click at [337, 69] on div "Better Sewer Maintenance" at bounding box center [345, 75] width 90 height 14
paste input "Pro Heat and AC Repair Arcadia"
type input "Pro Heat and AC Repair Arcadia"
click at [338, 91] on div "Pro Heat and AC Repair Arcadia" at bounding box center [352, 92] width 110 height 15
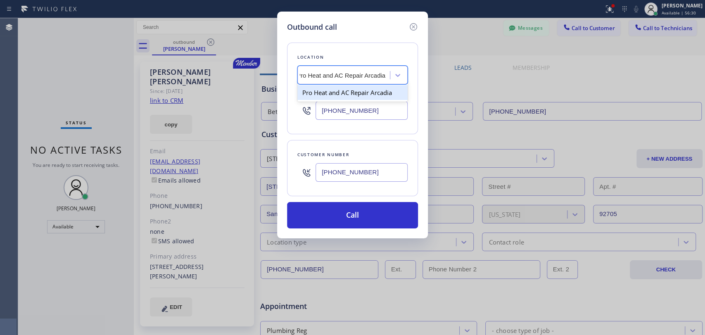
type input "[PHONE_NUMBER]"
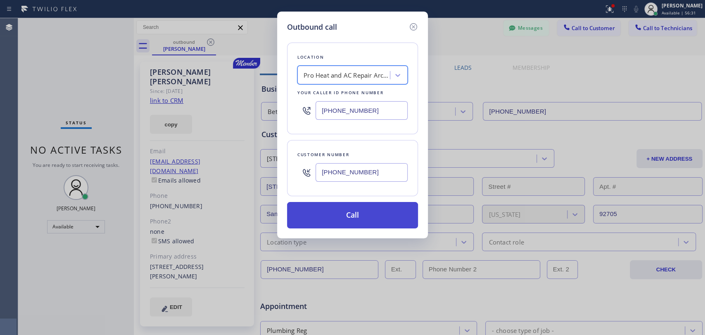
click at [358, 209] on button "Call" at bounding box center [352, 215] width 131 height 26
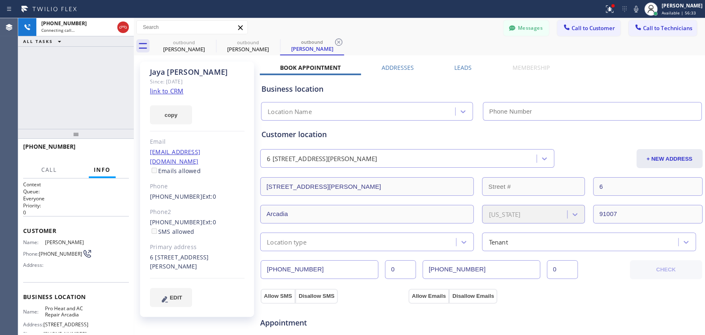
click at [156, 71] on div "[PERSON_NAME]" at bounding box center [197, 71] width 95 height 9
copy div "Jaya"
type input "[PHONE_NUMBER]"
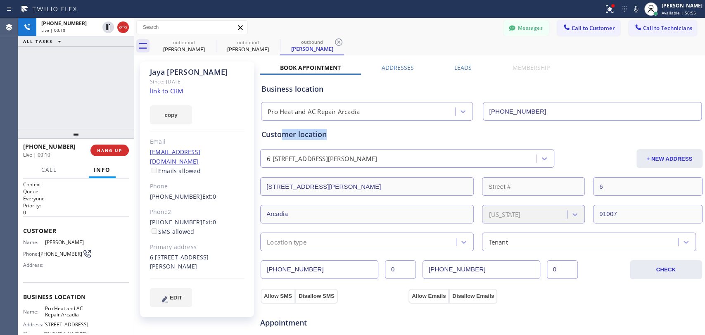
drag, startPoint x: 335, startPoint y: 132, endPoint x: 282, endPoint y: 136, distance: 52.6
click at [282, 136] on div "Customer location" at bounding box center [481, 134] width 440 height 11
drag, startPoint x: 264, startPoint y: 136, endPoint x: 340, endPoint y: 133, distance: 76.0
click at [340, 133] on div "Customer location" at bounding box center [481, 134] width 440 height 11
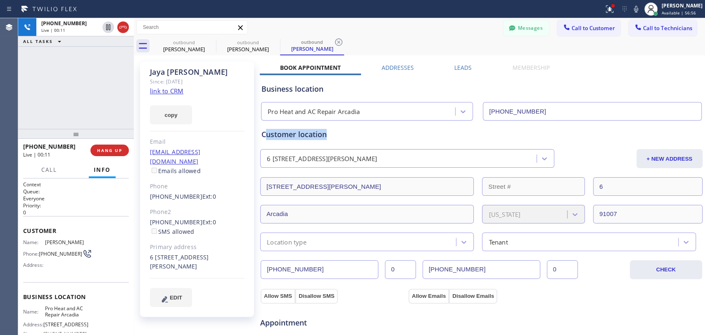
click at [340, 133] on div "Customer location" at bounding box center [481, 134] width 440 height 11
click at [105, 151] on span "HANG UP" at bounding box center [109, 150] width 25 height 6
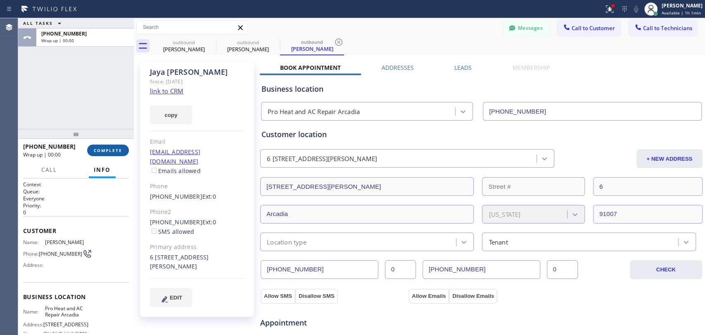
click at [106, 151] on span "COMPLETE" at bounding box center [108, 150] width 28 height 6
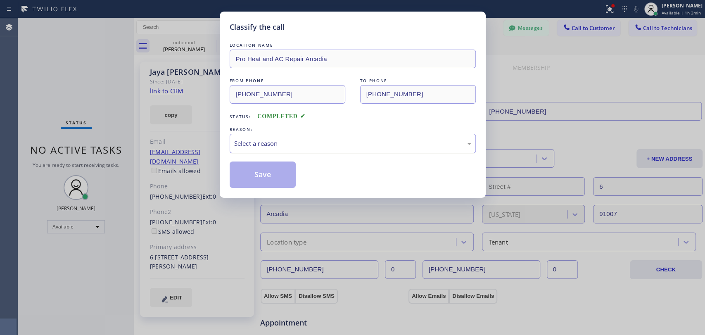
click at [326, 141] on div "Select a reason" at bounding box center [352, 143] width 237 height 9
click at [264, 176] on button "Save" at bounding box center [263, 174] width 66 height 26
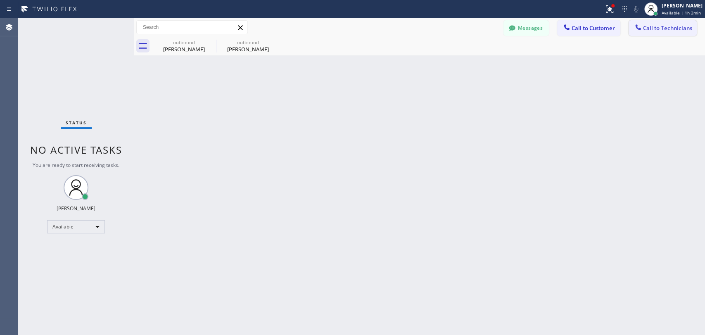
click at [680, 24] on button "Call to Technicians" at bounding box center [663, 28] width 68 height 16
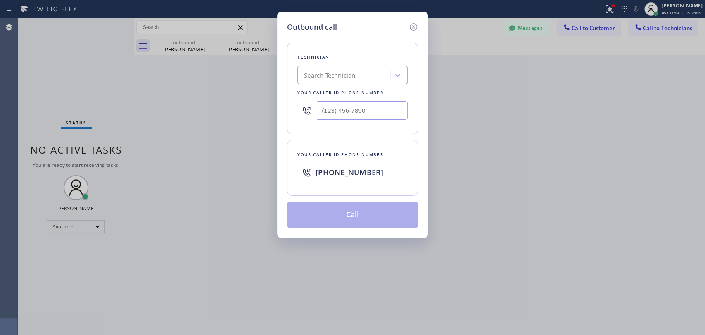
click at [391, 69] on div "Technician Search Technician Your caller id phone number" at bounding box center [352, 89] width 131 height 92
click at [377, 76] on div "Search Technician" at bounding box center [345, 75] width 90 height 14
type input "arse"
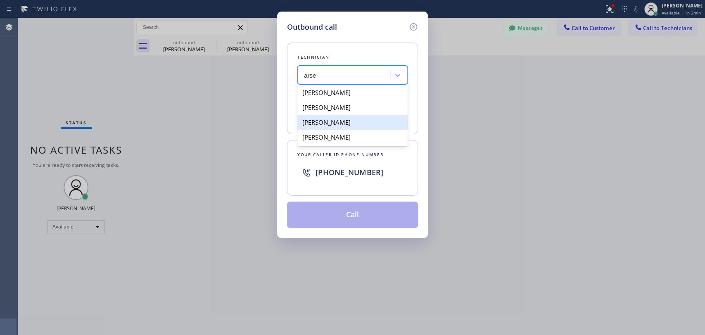
click at [330, 123] on div "[PERSON_NAME]" at bounding box center [352, 122] width 110 height 15
type input "[PHONE_NUMBER]"
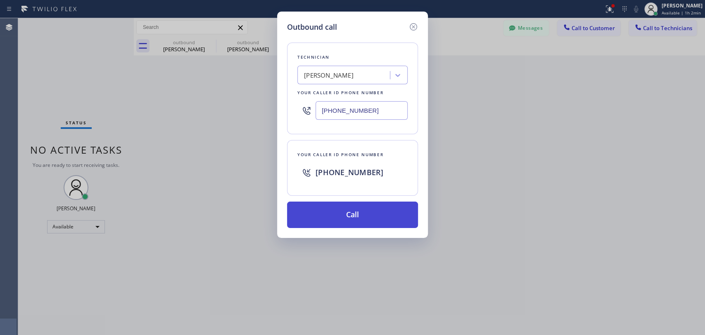
click at [335, 206] on button "Call" at bounding box center [352, 215] width 131 height 26
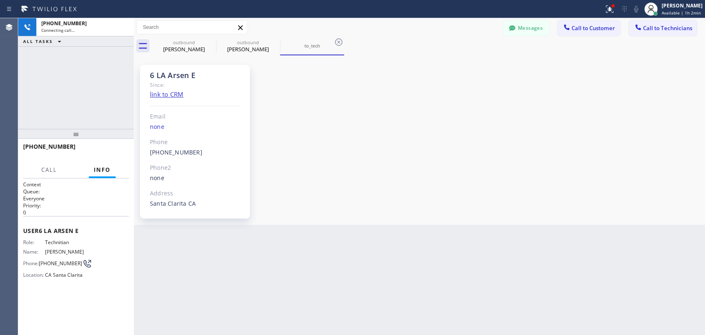
scroll to position [852, 0]
click at [116, 151] on span "HANG UP" at bounding box center [109, 150] width 25 height 6
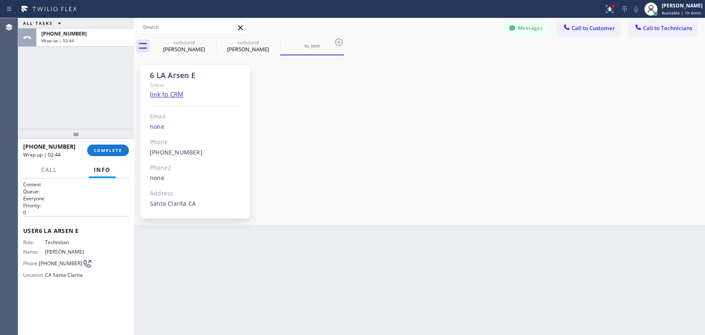
click at [128, 136] on div at bounding box center [76, 134] width 116 height 10
click at [125, 145] on div "[PHONE_NUMBER] Wrap up | 02:44 COMPLETE" at bounding box center [76, 150] width 106 height 21
click at [125, 145] on button "COMPLETE" at bounding box center [108, 151] width 42 height 12
click at [103, 107] on div "ALL TASKS ALL TASKS ACTIVE TASKS TASKS IN WRAP UP [PHONE_NUMBER] Wrap up | 02:45" at bounding box center [76, 73] width 116 height 111
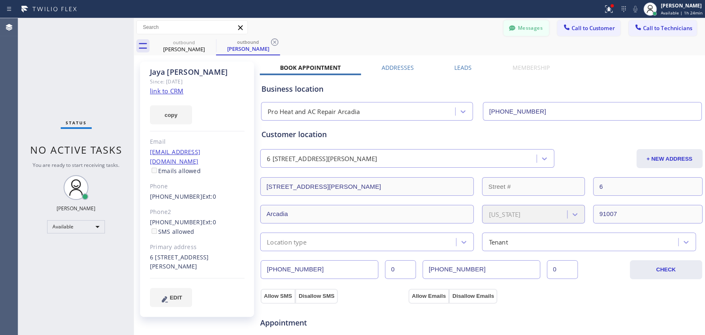
click at [515, 29] on button "Messages" at bounding box center [525, 28] width 45 height 16
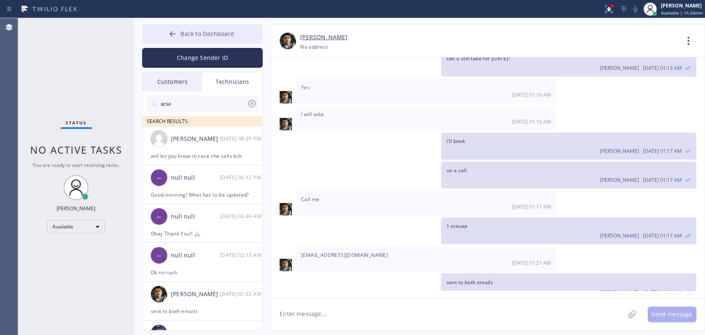
click at [232, 24] on button "Back to Dashboard" at bounding box center [202, 34] width 121 height 20
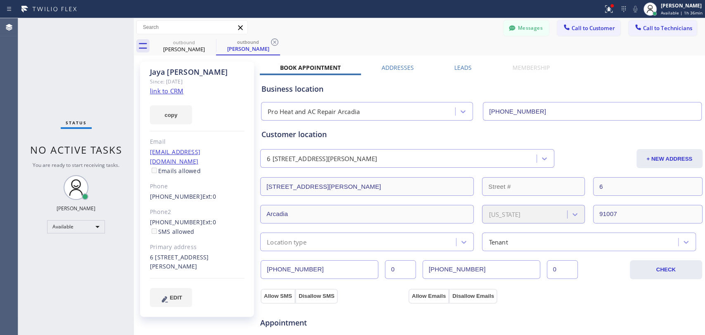
click at [97, 94] on div "Status No active tasks You are ready to start receiving tasks. [PERSON_NAME] Av…" at bounding box center [76, 176] width 116 height 317
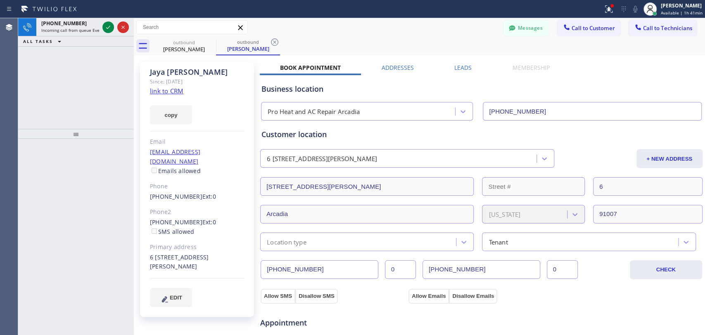
drag, startPoint x: 88, startPoint y: 88, endPoint x: 139, endPoint y: 56, distance: 60.1
click at [102, 84] on div "[PHONE_NUMBER] Incoming call from queue Everybody ALL TASKS ALL TASKS ACTIVE TA…" at bounding box center [76, 73] width 116 height 111
click at [196, 40] on div "outbound" at bounding box center [184, 42] width 62 height 6
type input "[PHONE_NUMBER]"
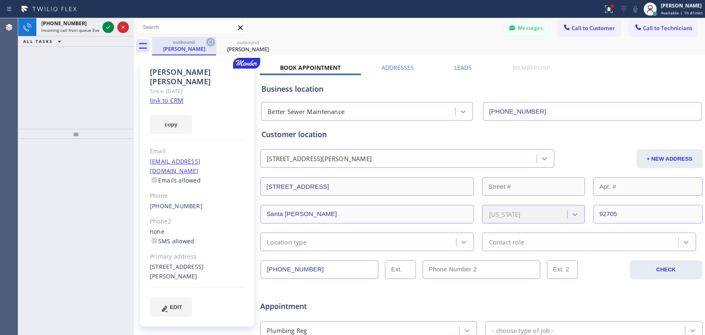
click at [208, 41] on icon at bounding box center [211, 42] width 10 height 10
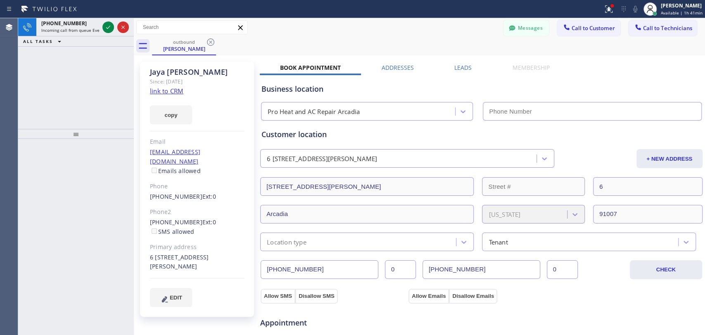
type input "[PHONE_NUMBER]"
click at [208, 41] on icon at bounding box center [211, 42] width 10 height 10
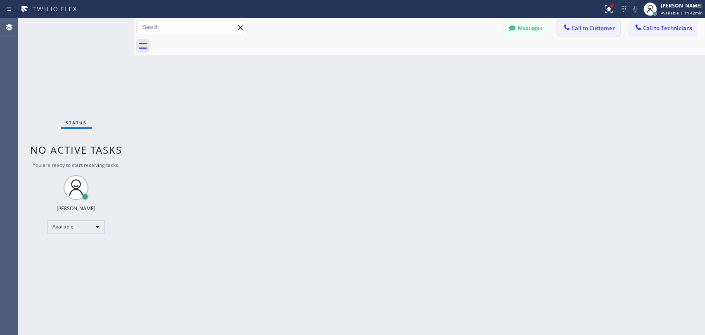
click at [601, 28] on span "Call to Customer" at bounding box center [593, 27] width 43 height 7
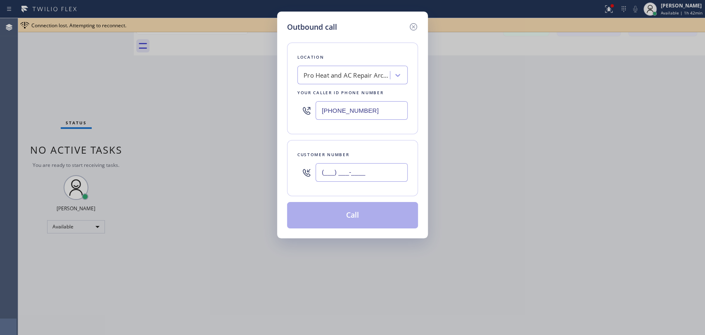
click at [347, 168] on input "(___) ___-____" at bounding box center [362, 172] width 92 height 19
paste input "626) 429-3595"
type input "[PHONE_NUMBER]"
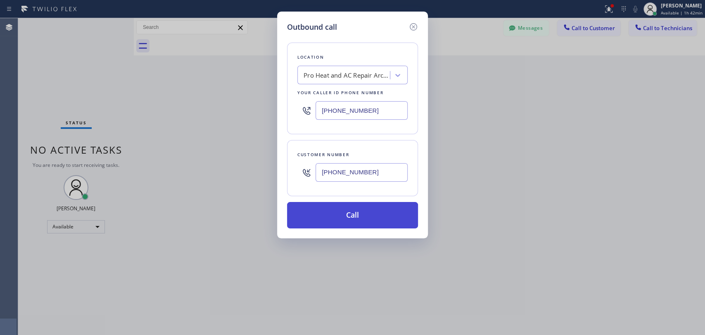
click at [366, 214] on button "Call" at bounding box center [352, 215] width 131 height 26
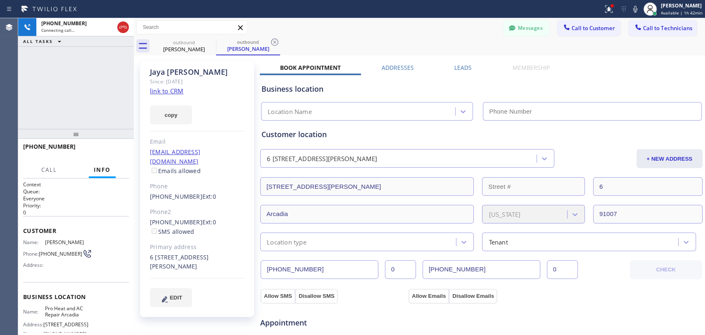
type input "[PHONE_NUMBER]"
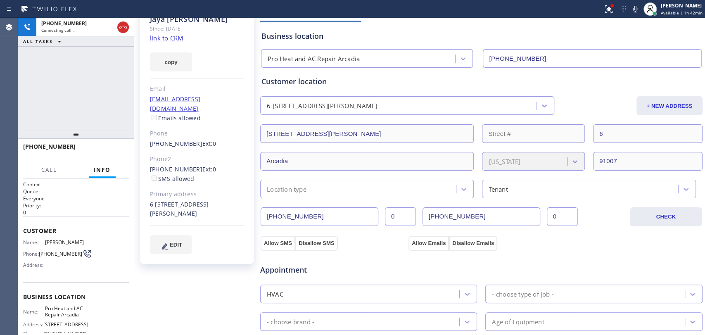
scroll to position [183, 0]
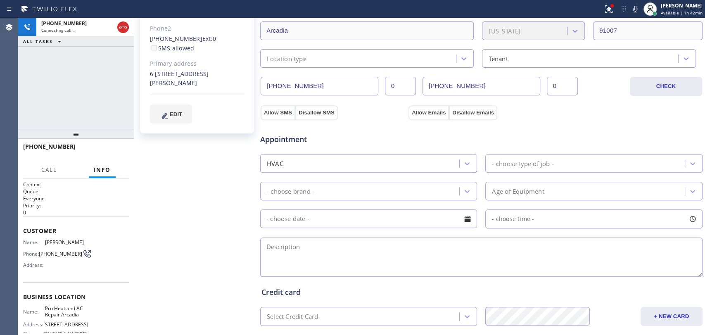
click at [325, 244] on textarea at bounding box center [481, 256] width 442 height 39
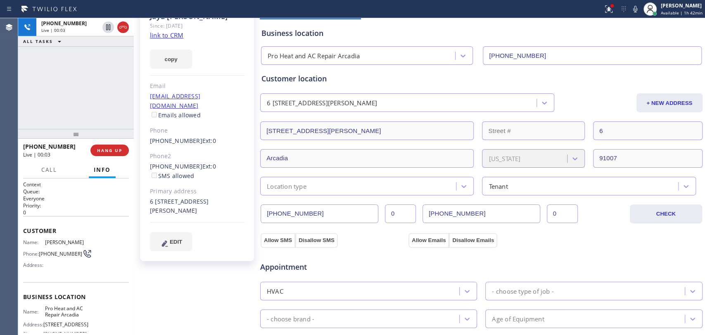
scroll to position [0, 0]
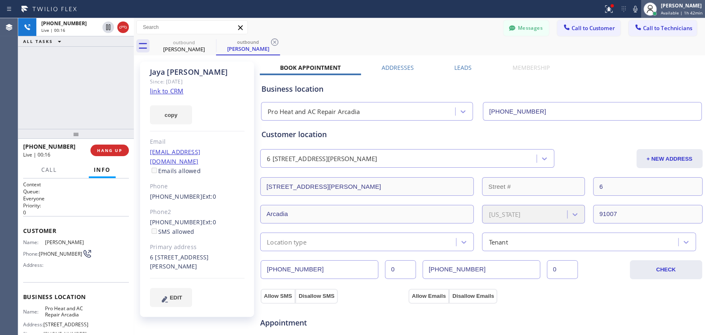
type textarea "we can make a"
click at [111, 153] on span "HANG UP" at bounding box center [109, 150] width 25 height 6
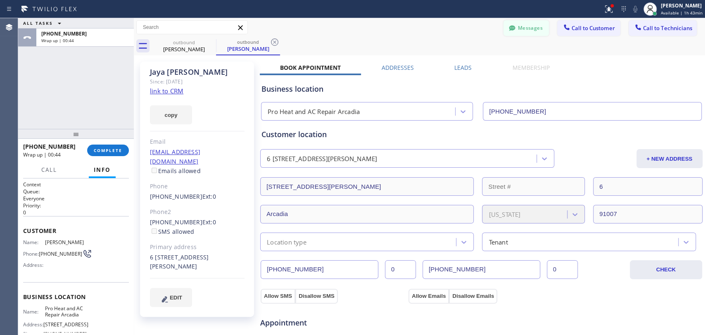
click at [513, 22] on button "Messages" at bounding box center [525, 28] width 45 height 16
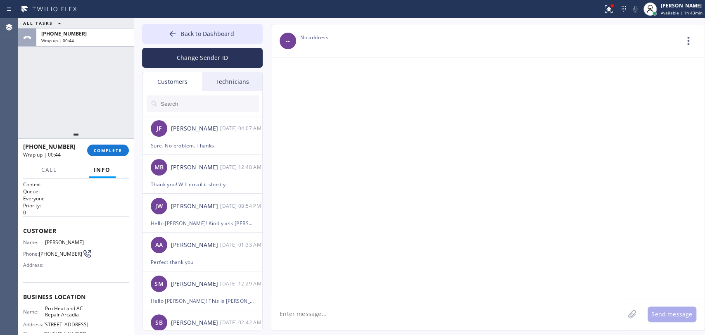
click at [229, 75] on div "Technicians" at bounding box center [232, 81] width 60 height 19
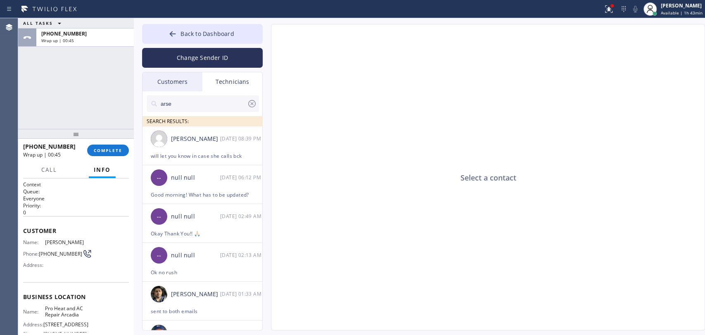
click at [229, 77] on div "Technicians" at bounding box center [232, 81] width 60 height 19
click at [196, 100] on input "arse" at bounding box center [203, 103] width 87 height 17
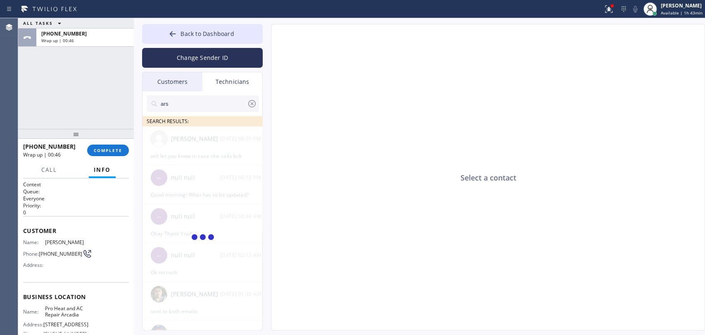
type input "arse"
click at [92, 148] on button "COMPLETE" at bounding box center [108, 151] width 42 height 12
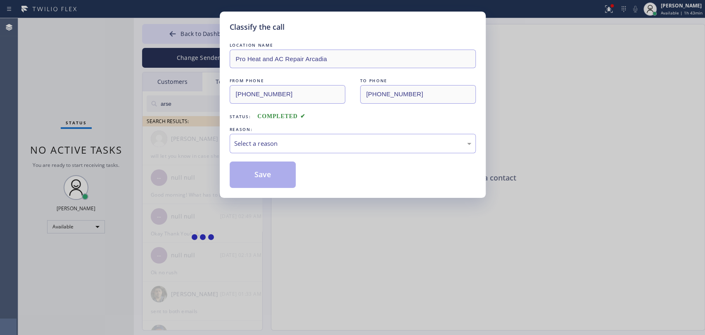
click at [263, 130] on div "REASON:" at bounding box center [353, 129] width 246 height 9
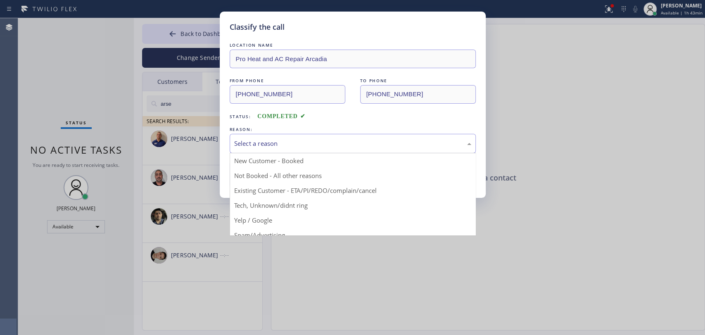
click at [263, 135] on div "Select a reason" at bounding box center [353, 143] width 246 height 19
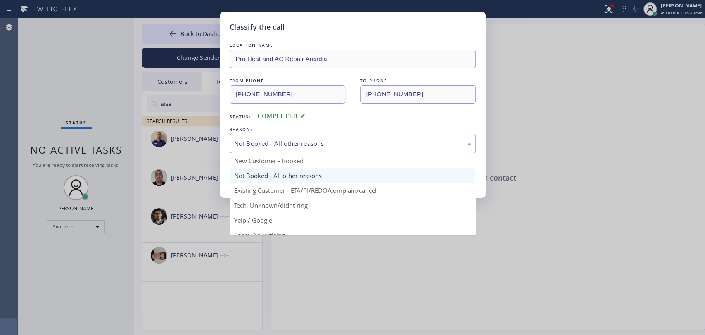
click at [277, 136] on div "Not Booked - All other reasons" at bounding box center [353, 143] width 246 height 19
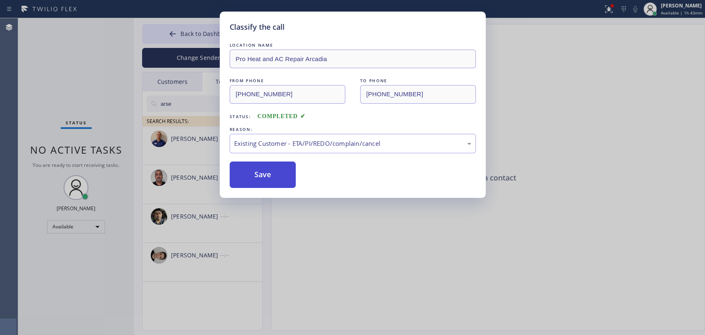
click at [264, 175] on button "Save" at bounding box center [263, 174] width 66 height 26
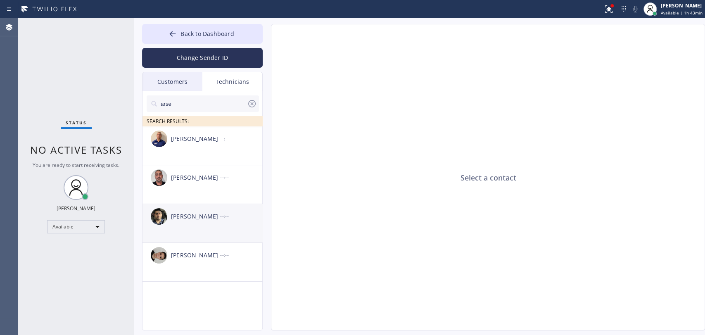
click at [200, 221] on div "[PERSON_NAME] --:--" at bounding box center [202, 216] width 121 height 25
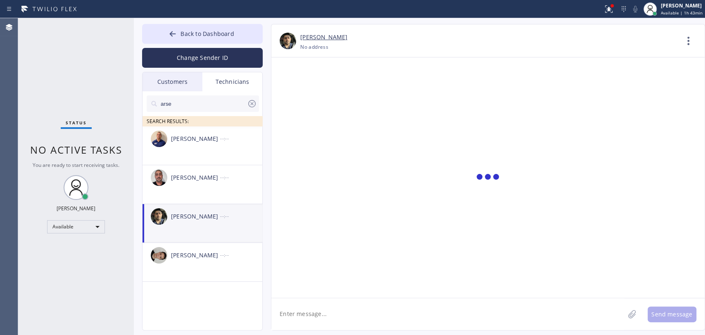
scroll to position [852, 0]
click at [297, 304] on textarea at bounding box center [447, 314] width 353 height 32
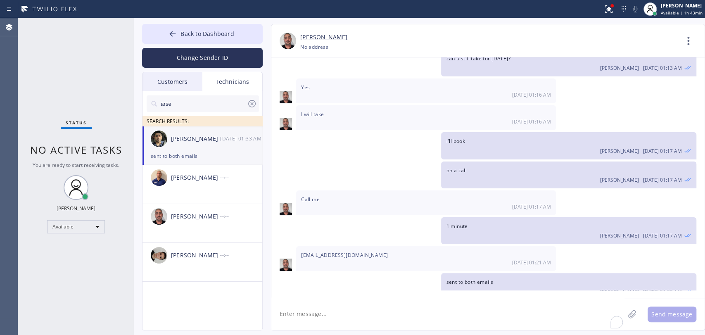
paste textarea "[PHONE_NUMBER]"
type textarea "[PHONE_NUMBER]"
paste textarea "offered a discount to $1600 - will get back to me, need to check with management"
type textarea "offered a discount to $1600 - will get back to me, need to check with management"
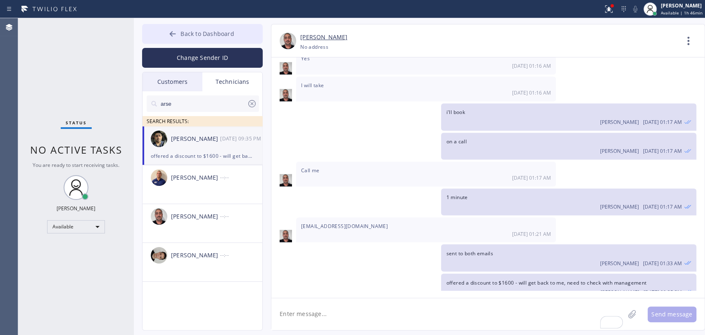
click at [194, 41] on button "Back to Dashboard" at bounding box center [202, 34] width 121 height 20
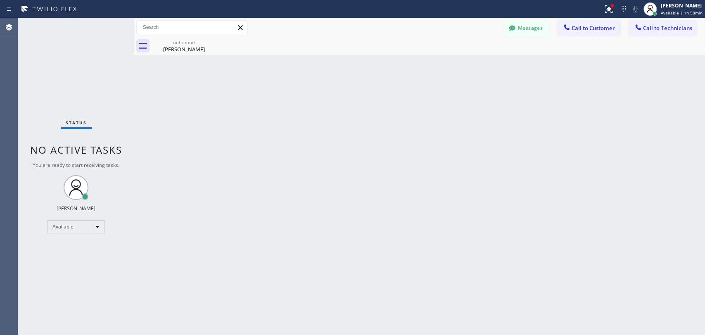
drag, startPoint x: 440, startPoint y: 166, endPoint x: 391, endPoint y: 160, distance: 49.9
click at [440, 166] on div "Back to Dashboard Change Sender ID Customers Technicians [PERSON_NAME] [DATE] 0…" at bounding box center [419, 176] width 571 height 317
click at [444, 89] on div "Back to Dashboard Change Sender ID Customers Technicians [PERSON_NAME] [DATE] 0…" at bounding box center [419, 176] width 571 height 317
click at [209, 141] on div "Back to Dashboard Change Sender ID Customers Technicians [PERSON_NAME] [DATE] 0…" at bounding box center [419, 176] width 571 height 317
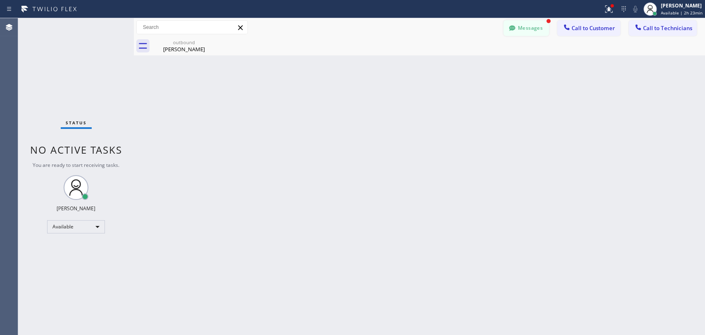
click at [543, 30] on button "Messages" at bounding box center [525, 28] width 45 height 16
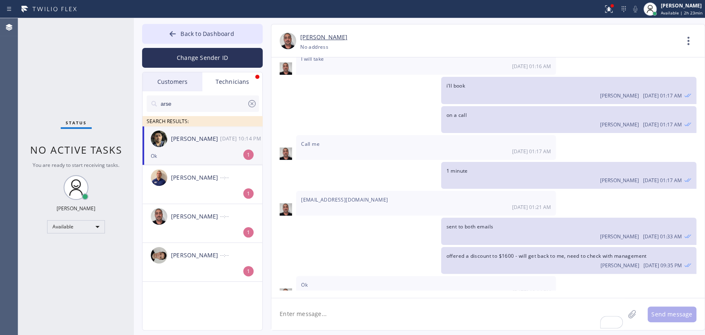
click at [244, 130] on div "[PERSON_NAME] [DATE] 10:14 PM" at bounding box center [202, 138] width 121 height 25
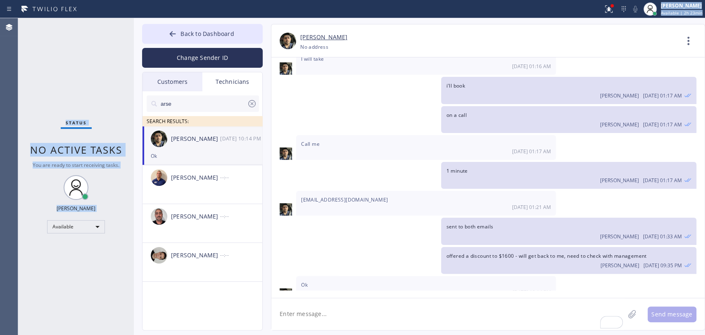
drag, startPoint x: 217, startPoint y: 17, endPoint x: 215, endPoint y: 23, distance: 7.1
click at [218, 18] on div "Status report Issues detected These issues could affect your workflow. Please c…" at bounding box center [352, 167] width 705 height 335
click at [215, 24] on button "Back to Dashboard" at bounding box center [202, 34] width 121 height 20
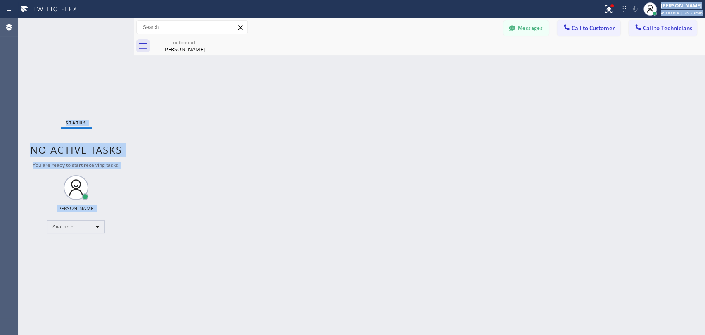
click at [129, 64] on div "Status No active tasks You are ready to start receiving tasks. [PERSON_NAME] Av…" at bounding box center [76, 176] width 116 height 317
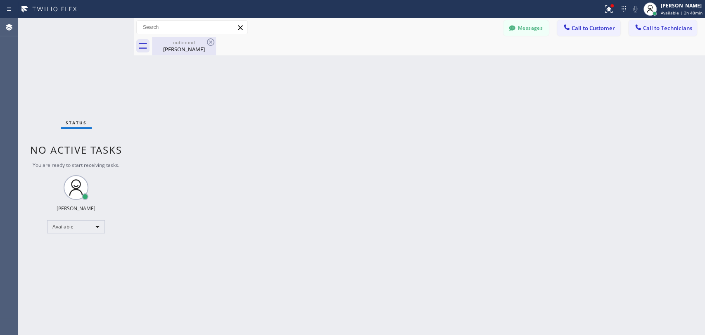
click at [165, 50] on div "[PERSON_NAME]" at bounding box center [184, 48] width 62 height 7
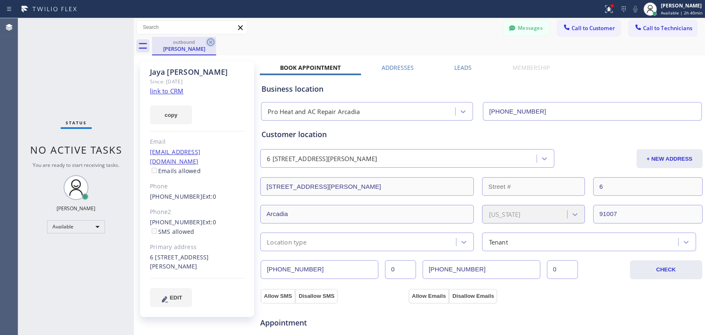
drag, startPoint x: 204, startPoint y: 44, endPoint x: 215, endPoint y: 43, distance: 11.3
click at [204, 44] on div "outbound" at bounding box center [184, 42] width 62 height 6
click at [215, 43] on icon at bounding box center [211, 42] width 10 height 10
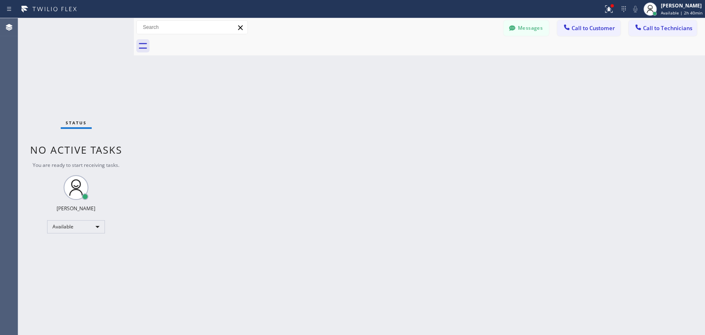
drag, startPoint x: 212, startPoint y: 41, endPoint x: 64, endPoint y: 48, distance: 148.4
click at [211, 41] on div at bounding box center [428, 46] width 553 height 19
click at [674, 25] on span "Call to Technicians" at bounding box center [667, 27] width 49 height 7
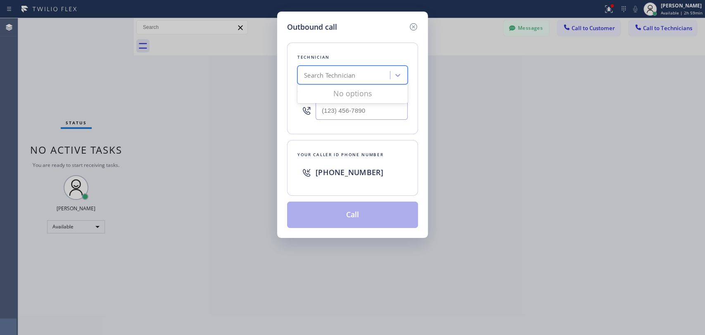
click at [301, 74] on div "Search Technician" at bounding box center [345, 75] width 90 height 14
type input "seva"
click at [337, 92] on div "[PERSON_NAME]" at bounding box center [352, 92] width 110 height 15
type input "[PHONE_NUMBER]"
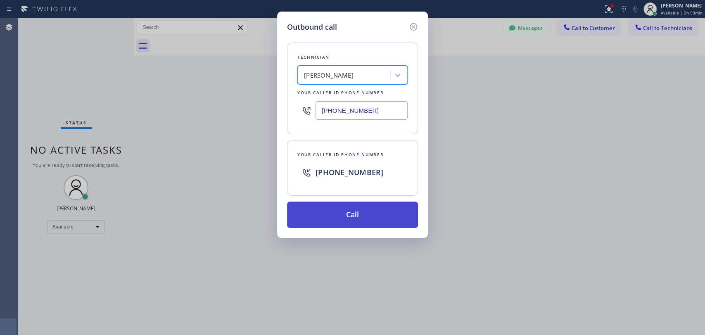
click at [342, 212] on button "Call" at bounding box center [352, 215] width 131 height 26
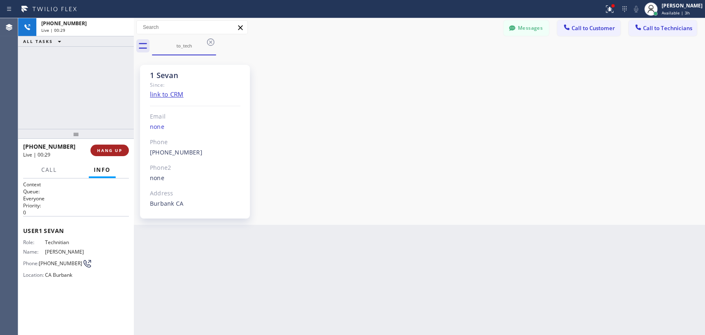
click at [109, 146] on button "HANG UP" at bounding box center [109, 151] width 38 height 12
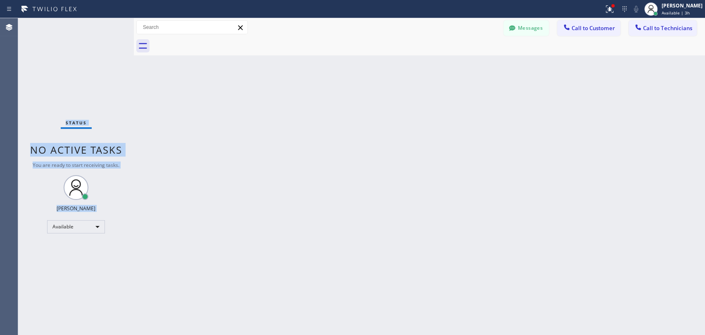
click at [109, 146] on span "No active tasks" at bounding box center [76, 150] width 92 height 14
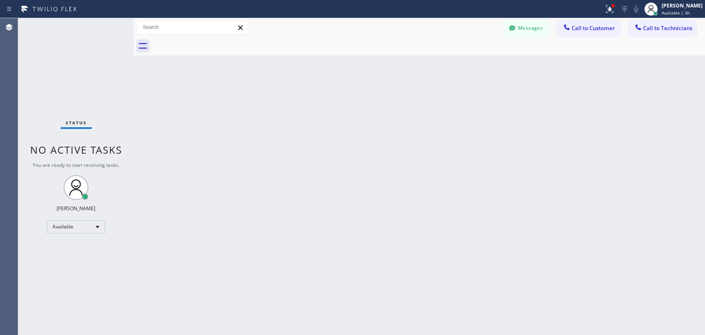
click at [113, 119] on div "Status No active tasks You are ready to start receiving tasks. [PERSON_NAME] Av…" at bounding box center [76, 176] width 116 height 317
